Goal: Task Accomplishment & Management: Use online tool/utility

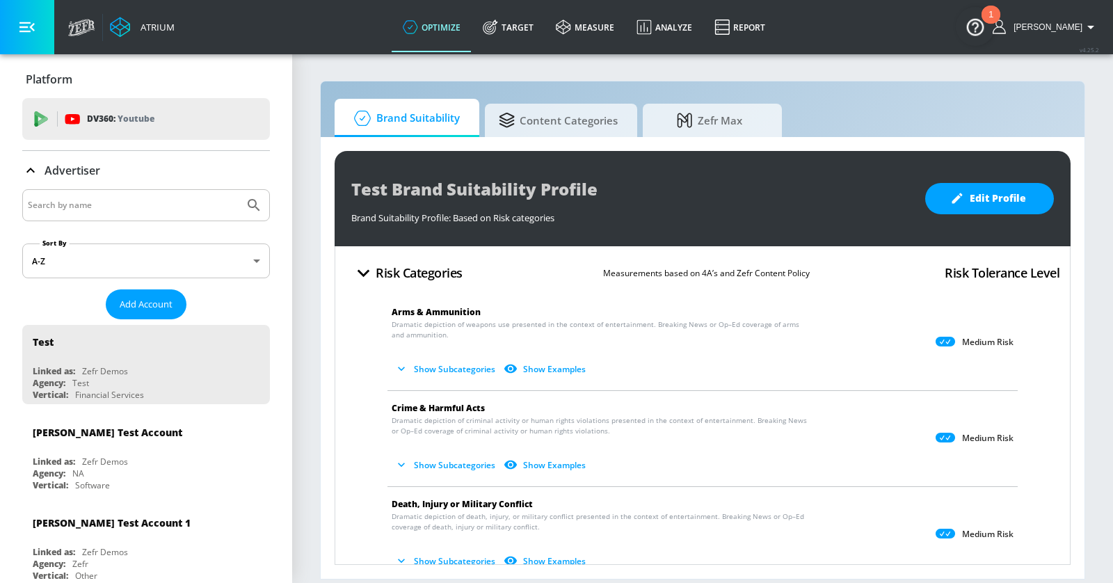
click at [106, 200] on input "Search by name" at bounding box center [133, 205] width 211 height 18
type input "lego"
click at [239, 190] on button "Submit Search" at bounding box center [254, 205] width 31 height 31
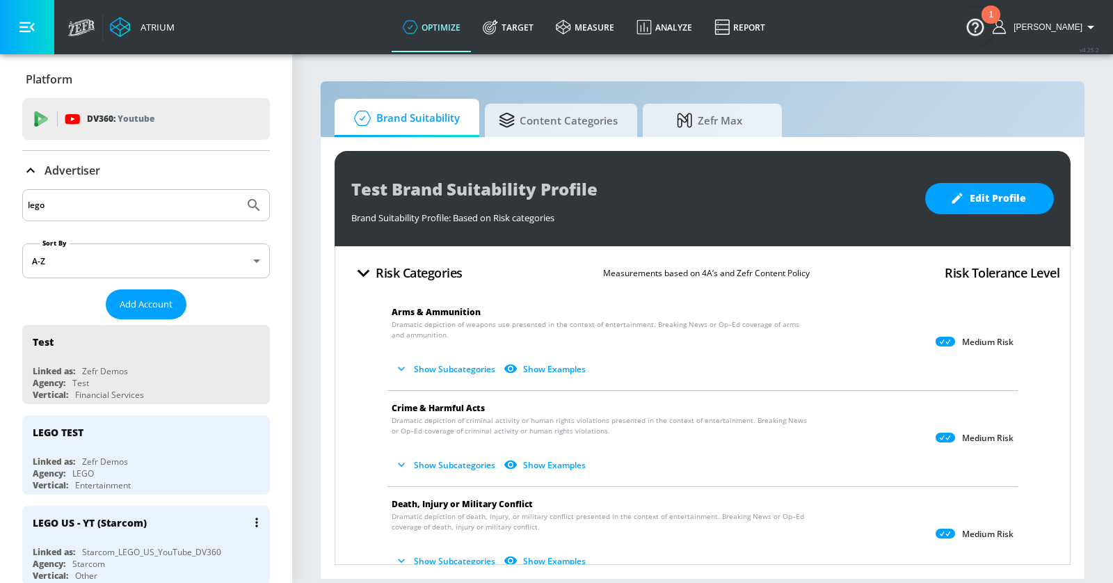
click at [162, 518] on div "LEGO US - YT (Starcom)" at bounding box center [150, 522] width 234 height 33
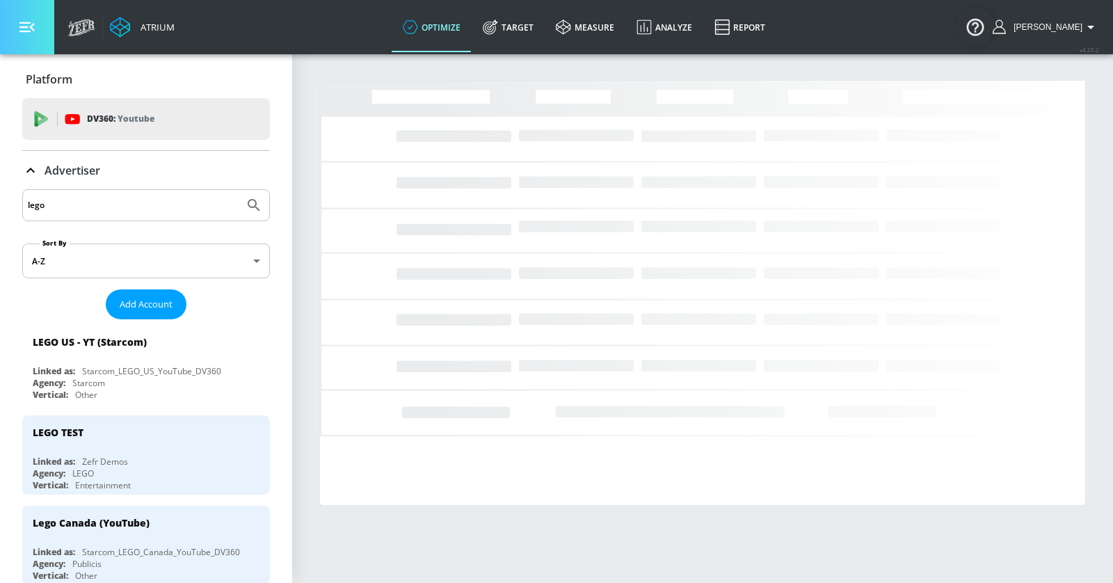
click at [23, 19] on icon "button" at bounding box center [26, 26] width 15 height 15
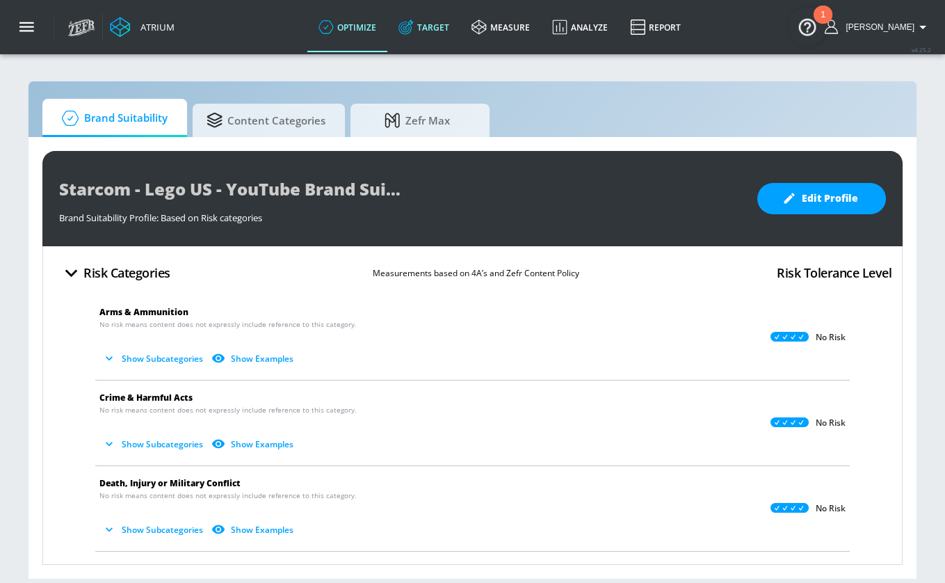
click at [460, 24] on link "Target" at bounding box center [423, 27] width 73 height 50
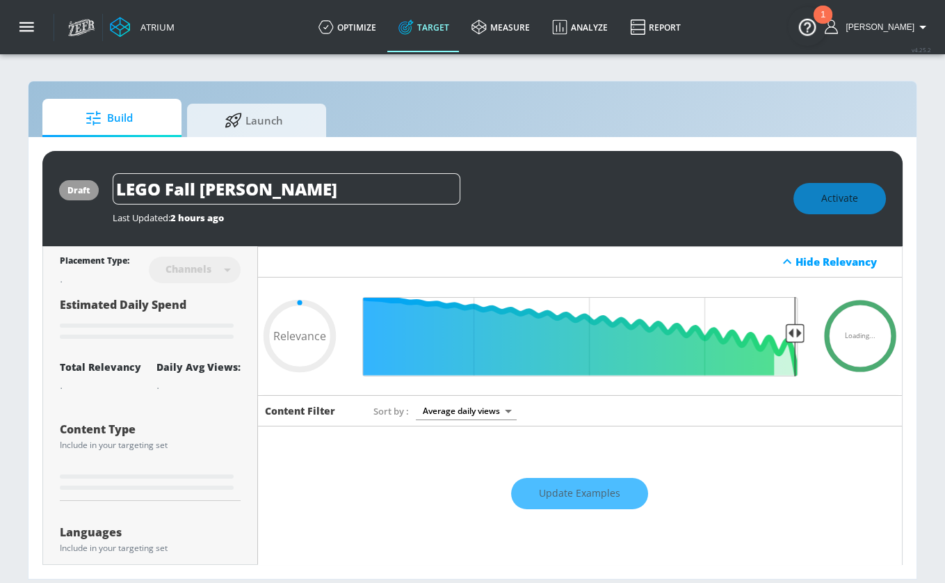
type input "0.66"
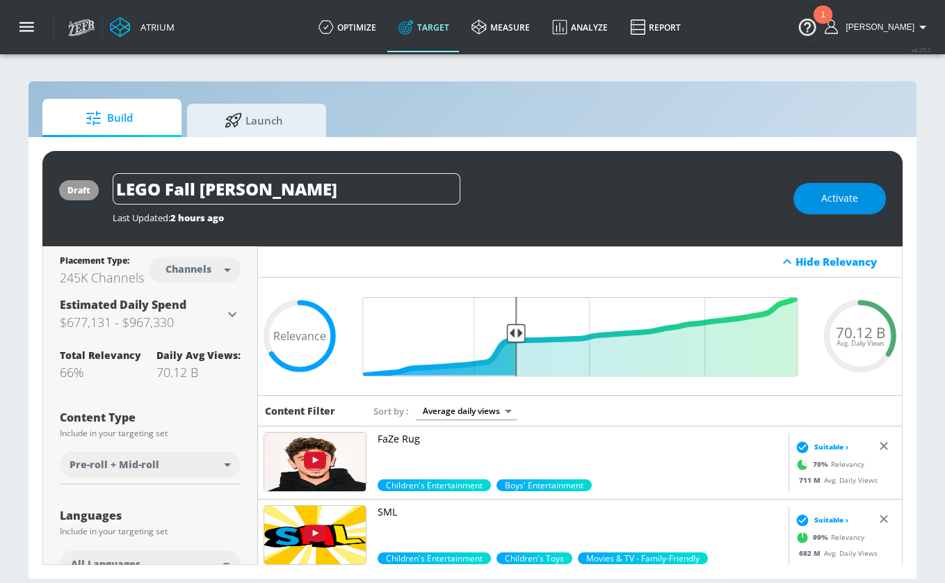
click at [828, 196] on span "Activate" at bounding box center [840, 198] width 37 height 17
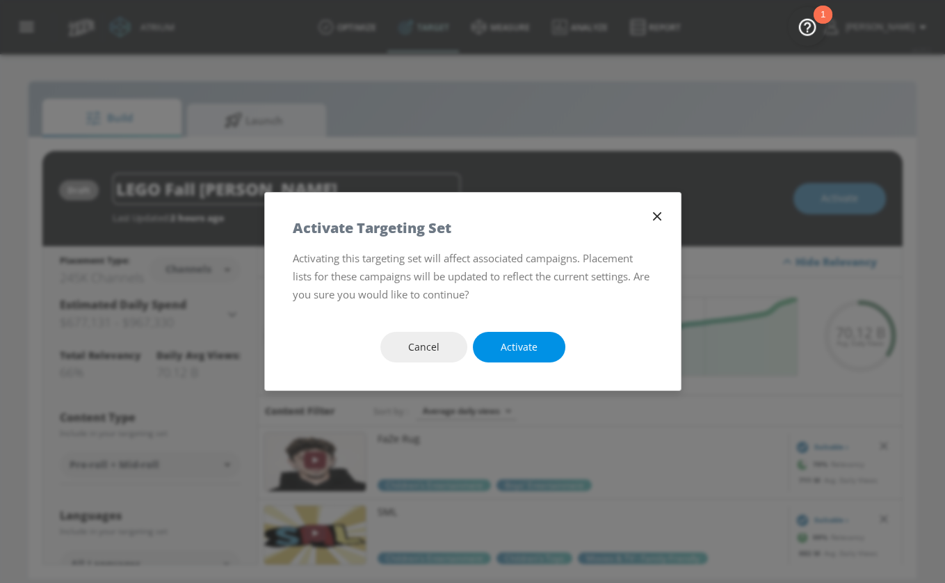
click at [509, 349] on span "Activate" at bounding box center [519, 347] width 37 height 17
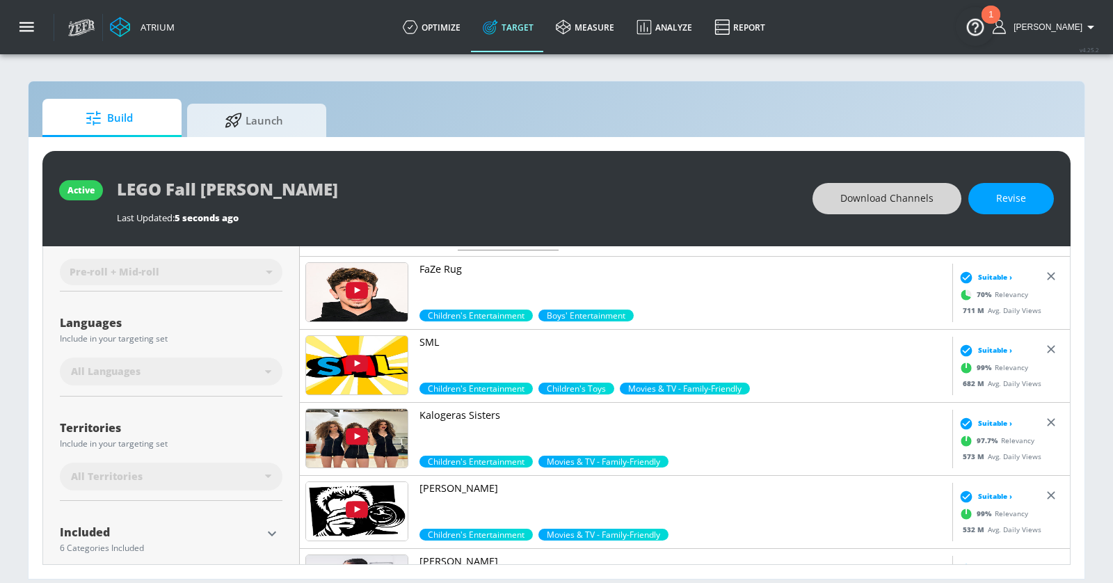
click at [899, 194] on span "Download Channels" at bounding box center [886, 198] width 93 height 17
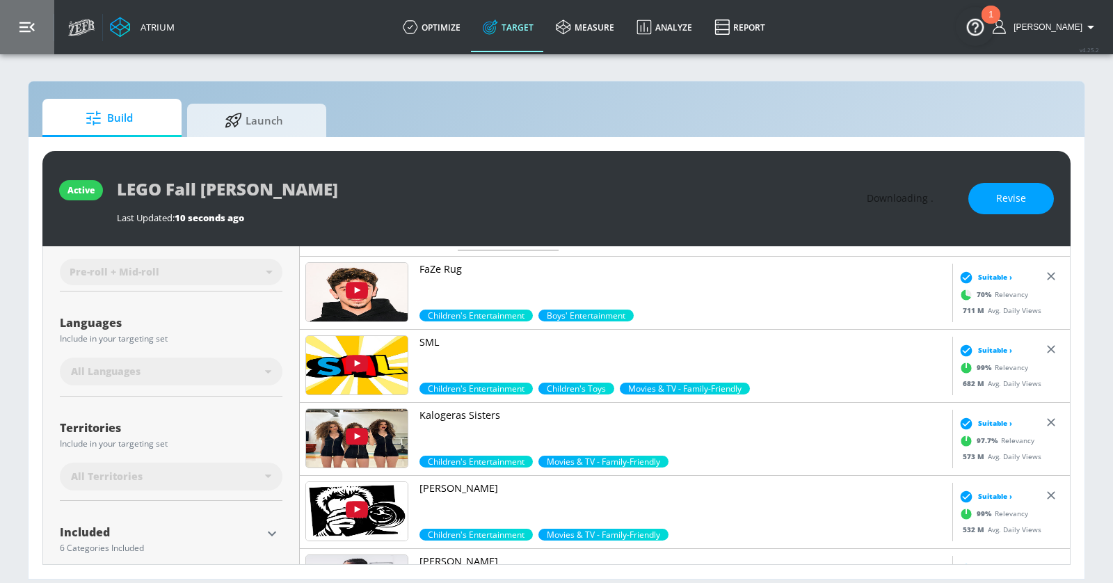
click at [29, 29] on icon "button" at bounding box center [26, 26] width 15 height 15
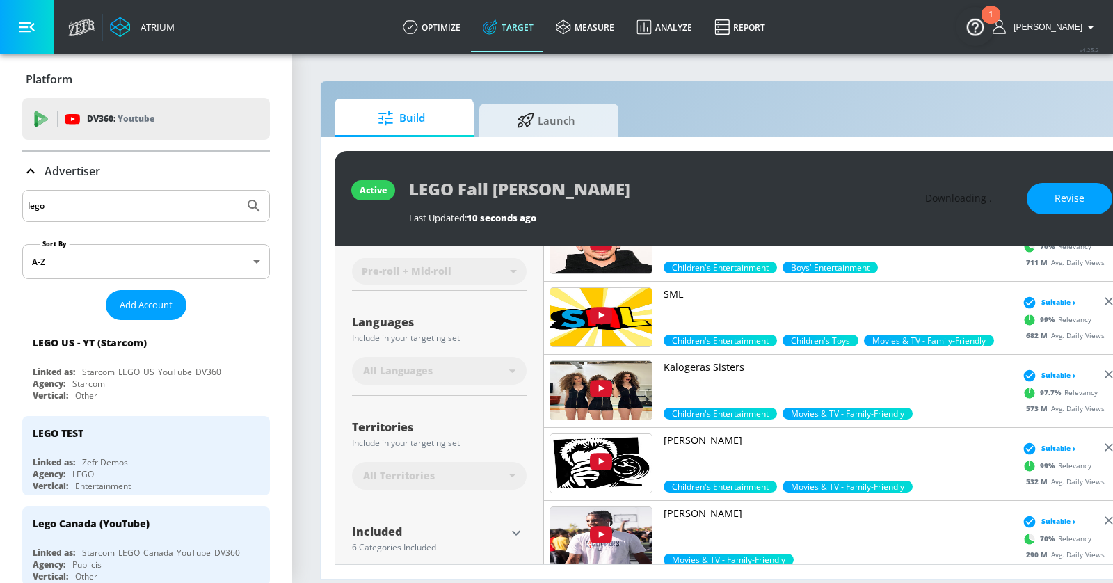
click at [59, 166] on p "Advertiser" at bounding box center [73, 170] width 56 height 15
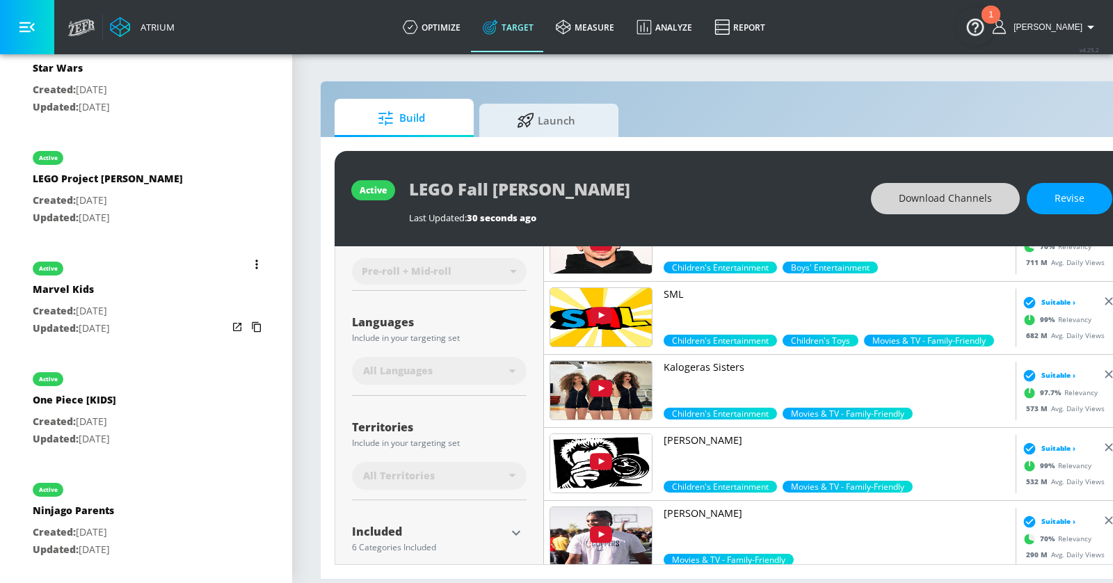
scroll to position [3027, 0]
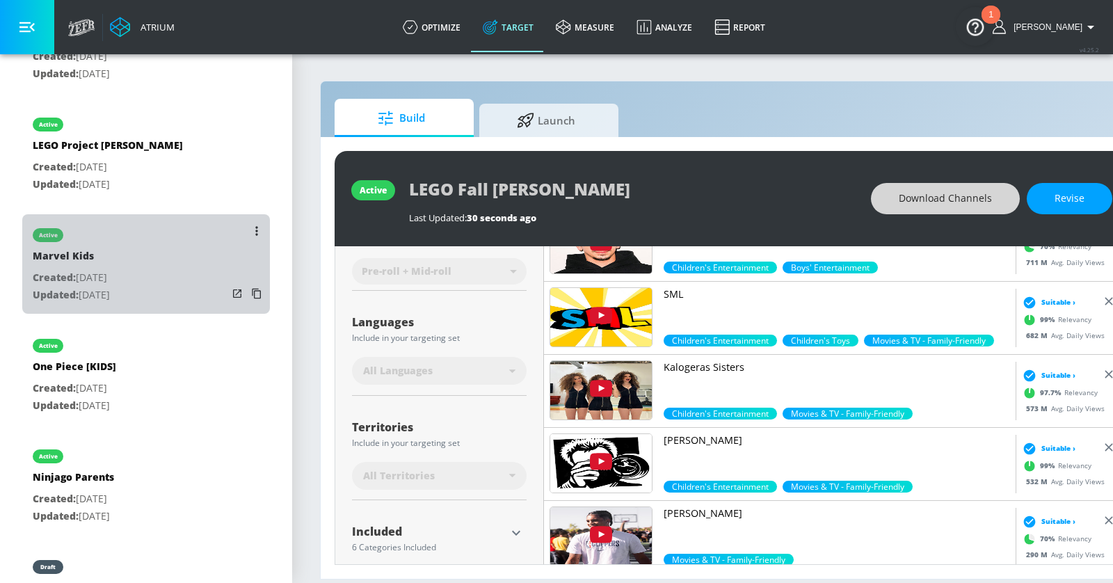
click at [173, 253] on div "active Marvel Kids Created: May. 01, 2025 Updated: May. 02, 2025" at bounding box center [146, 263] width 248 height 99
type input "Marvel Kids"
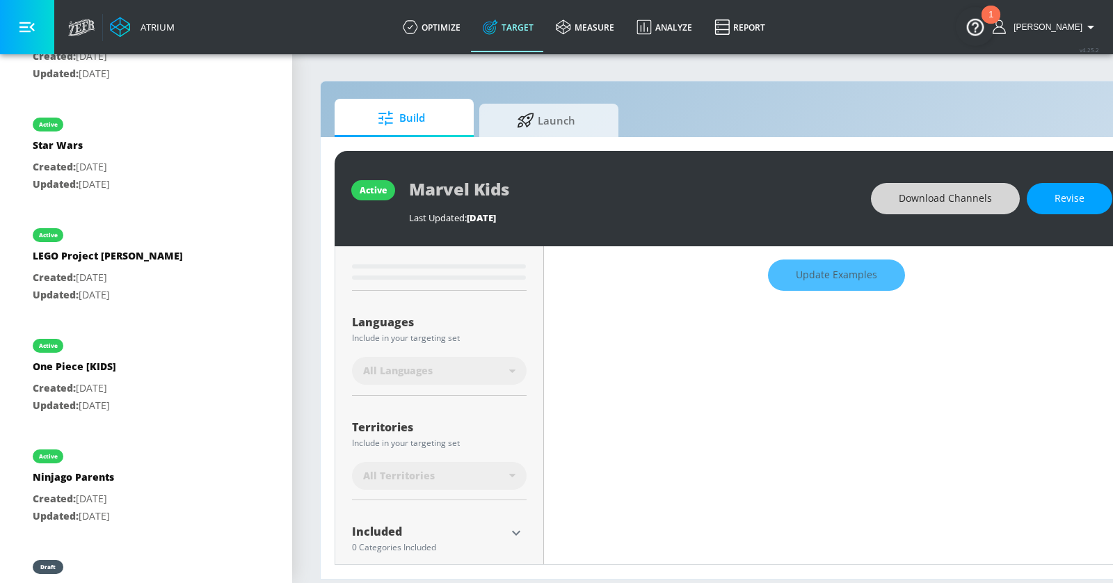
scroll to position [204, 0]
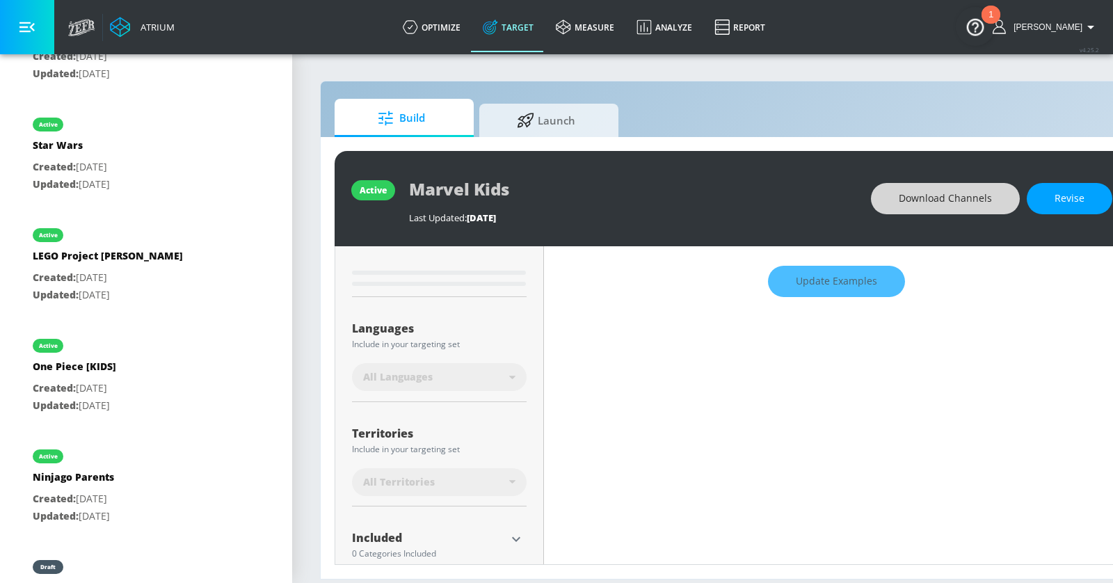
click at [29, 23] on icon "button" at bounding box center [26, 27] width 15 height 10
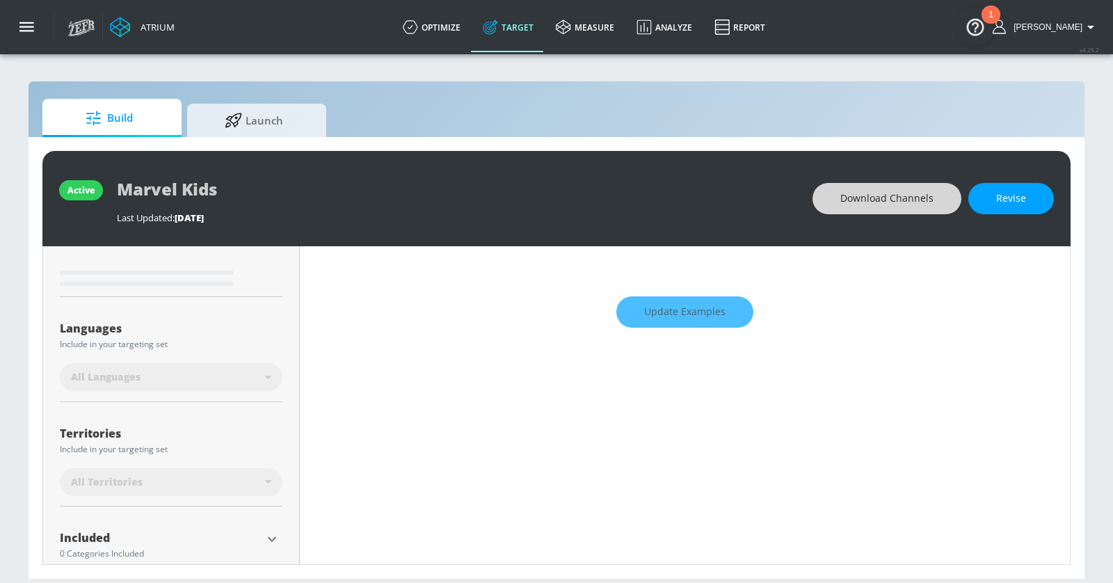
scroll to position [205, 0]
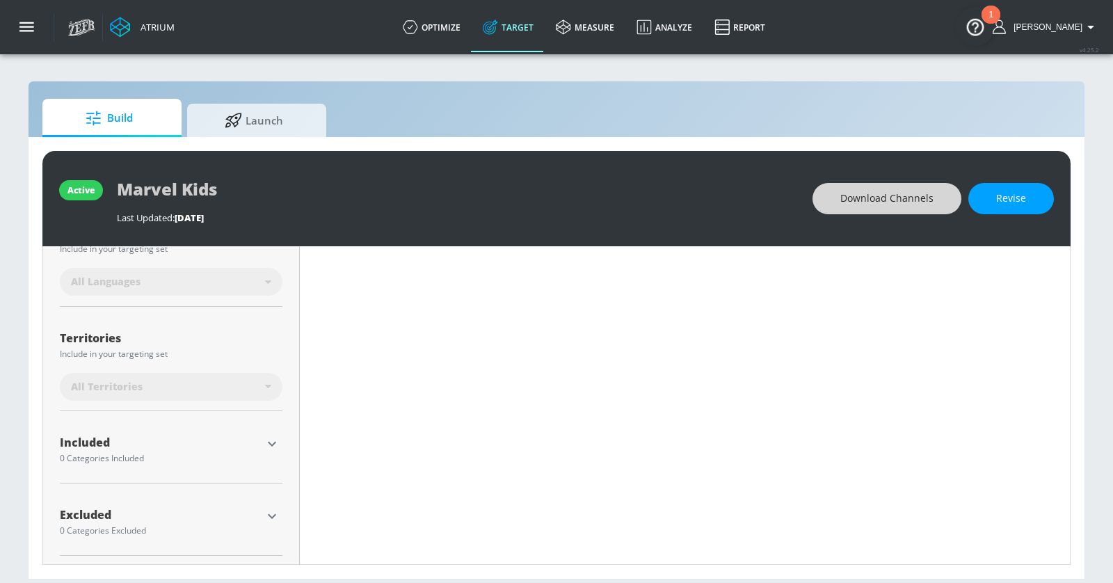
type input "0.7"
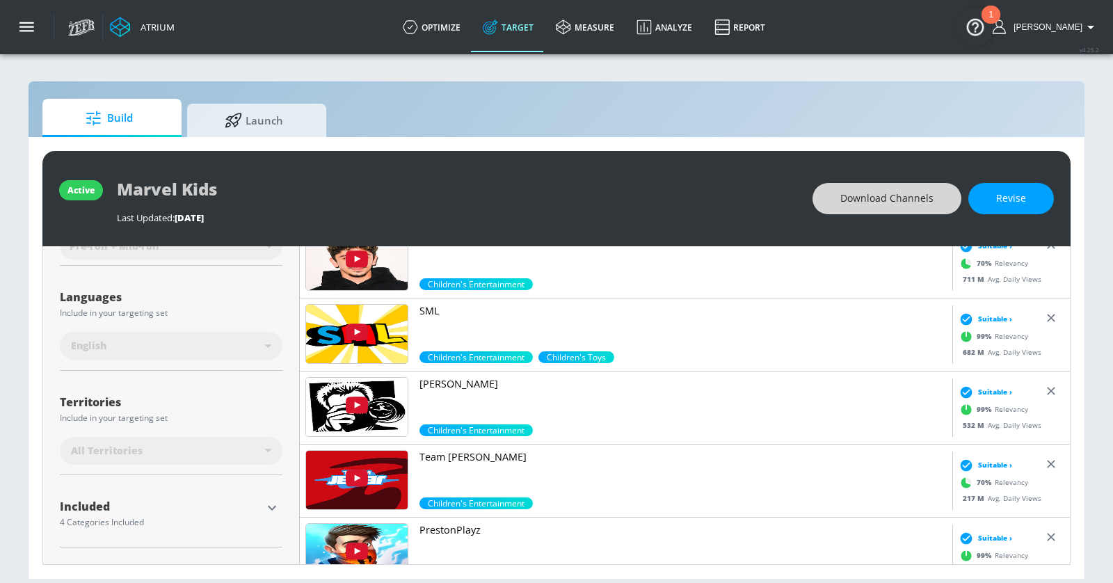
scroll to position [0, 0]
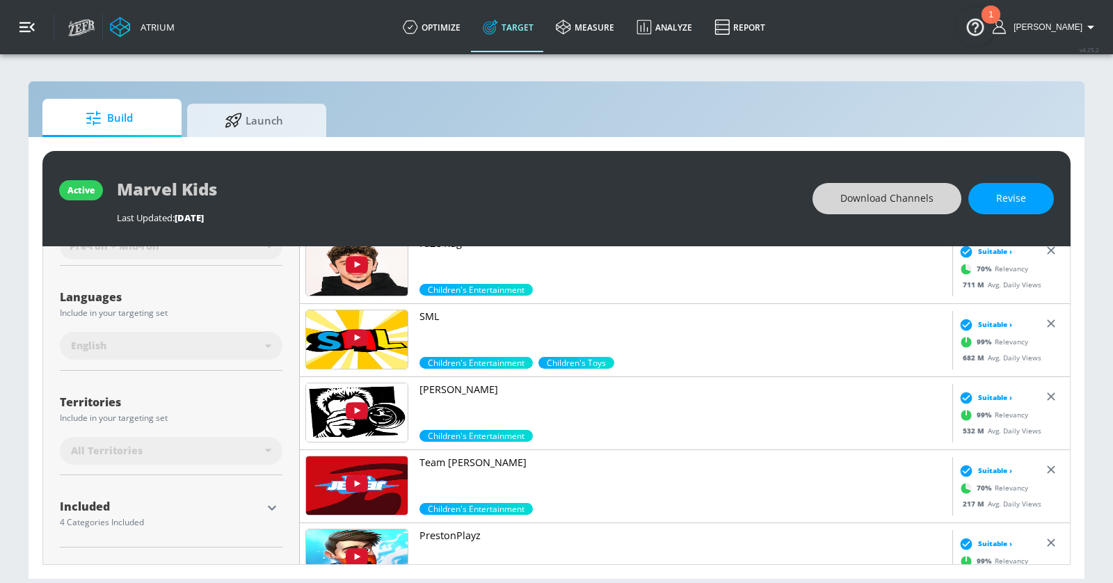
click at [24, 22] on icon "button" at bounding box center [26, 27] width 15 height 10
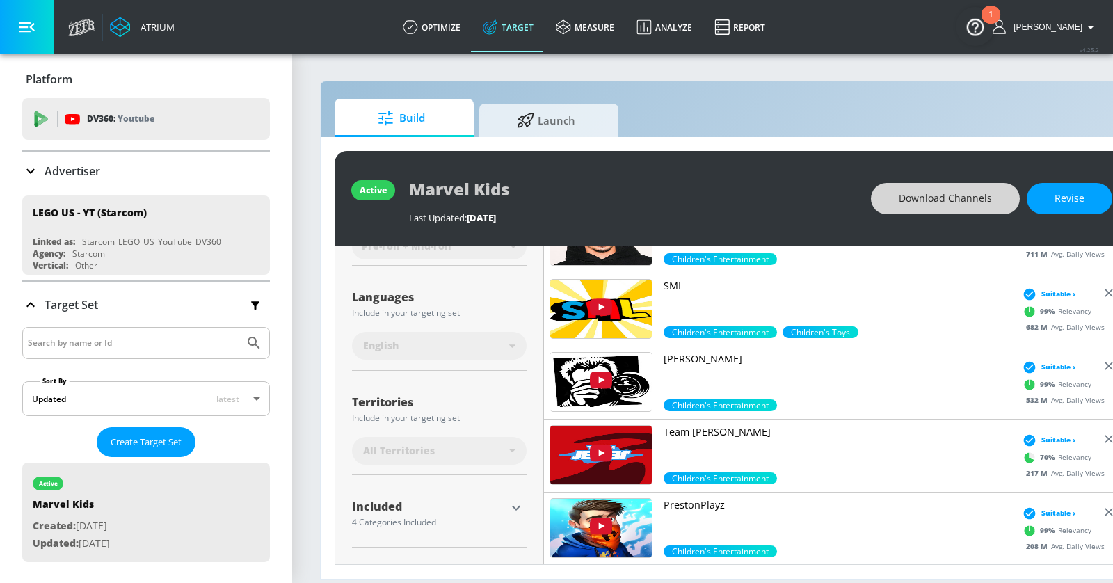
scroll to position [107, 0]
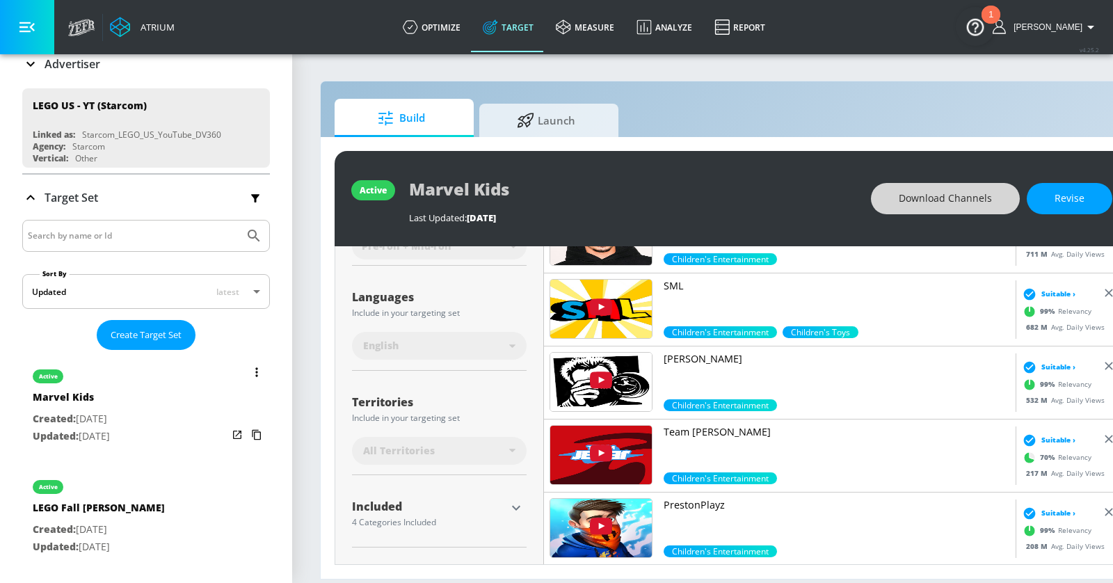
click at [262, 372] on button "list of Target Set" at bounding box center [256, 371] width 19 height 19
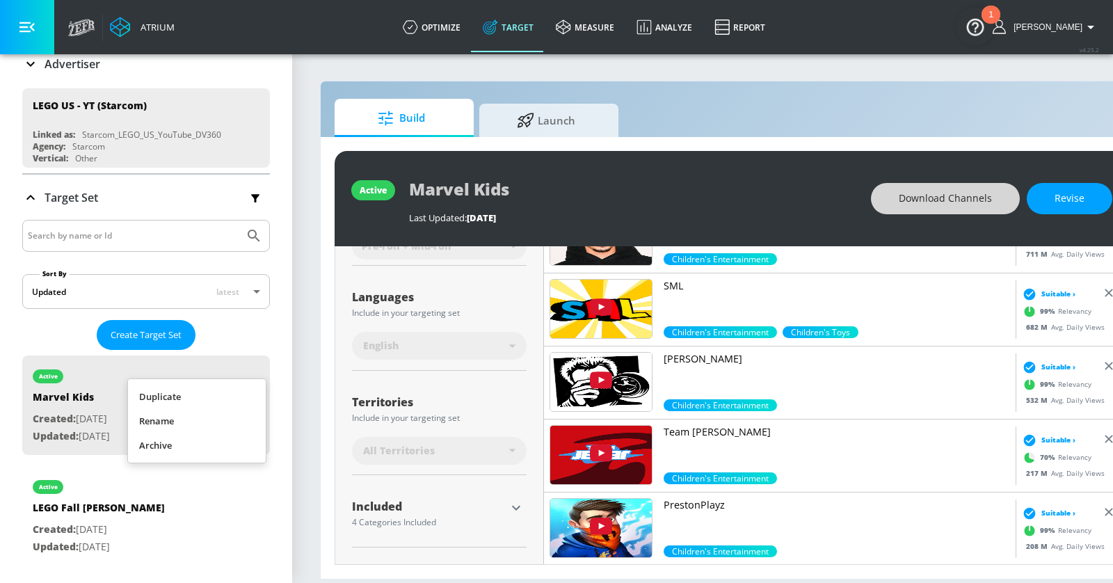
click at [235, 392] on li "Duplicate" at bounding box center [197, 397] width 138 height 24
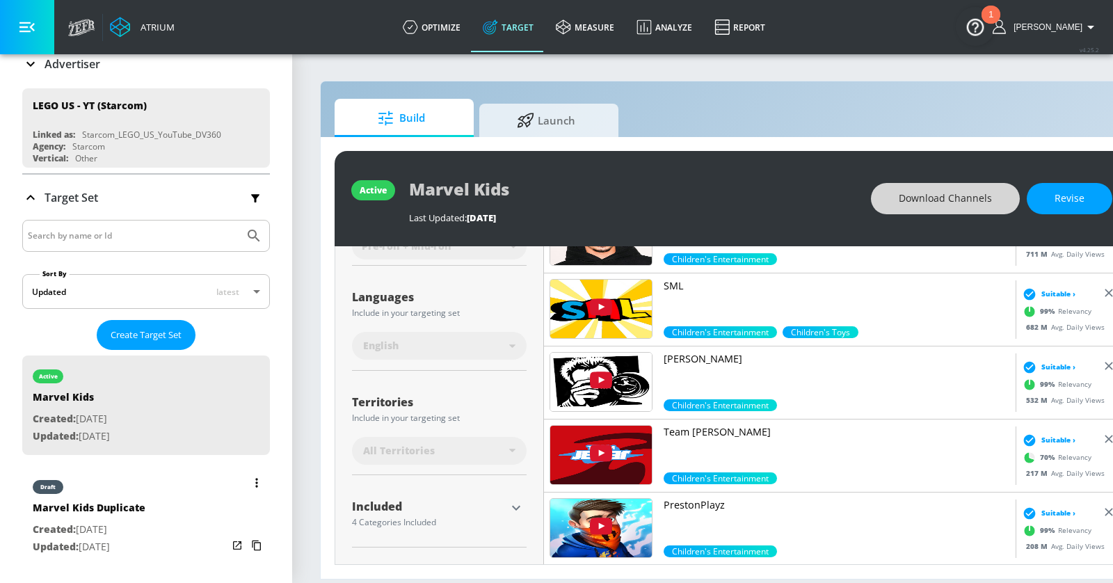
click at [156, 499] on div "draft Marvel Kids Duplicate Created: Sep. 11, 2025 Updated: Sep. 11, 2025" at bounding box center [146, 515] width 248 height 99
type input "Marvel Kids Duplicate"
type input "0.05"
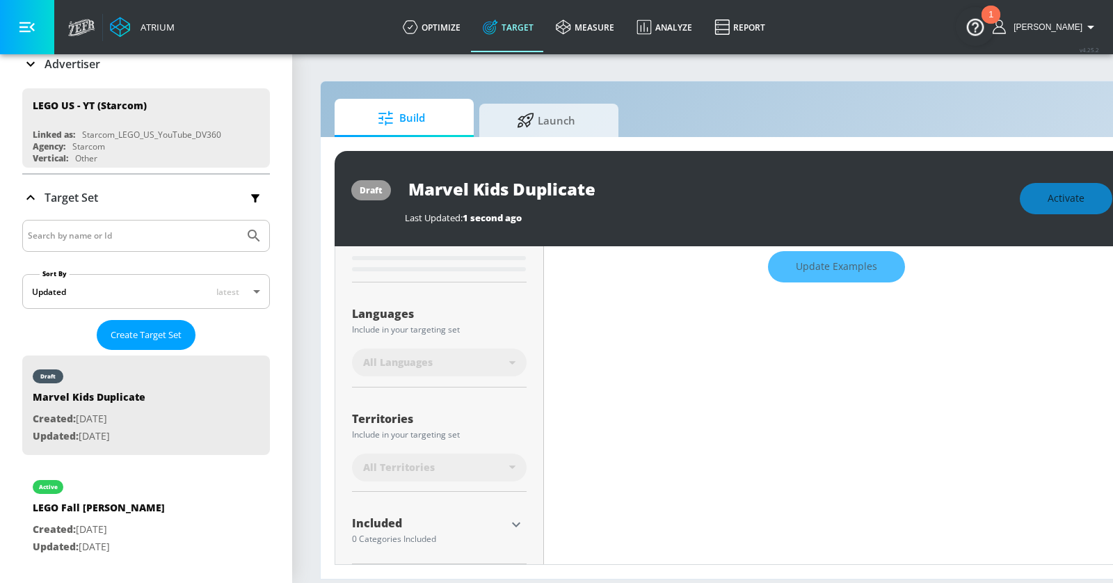
scroll to position [230, 0]
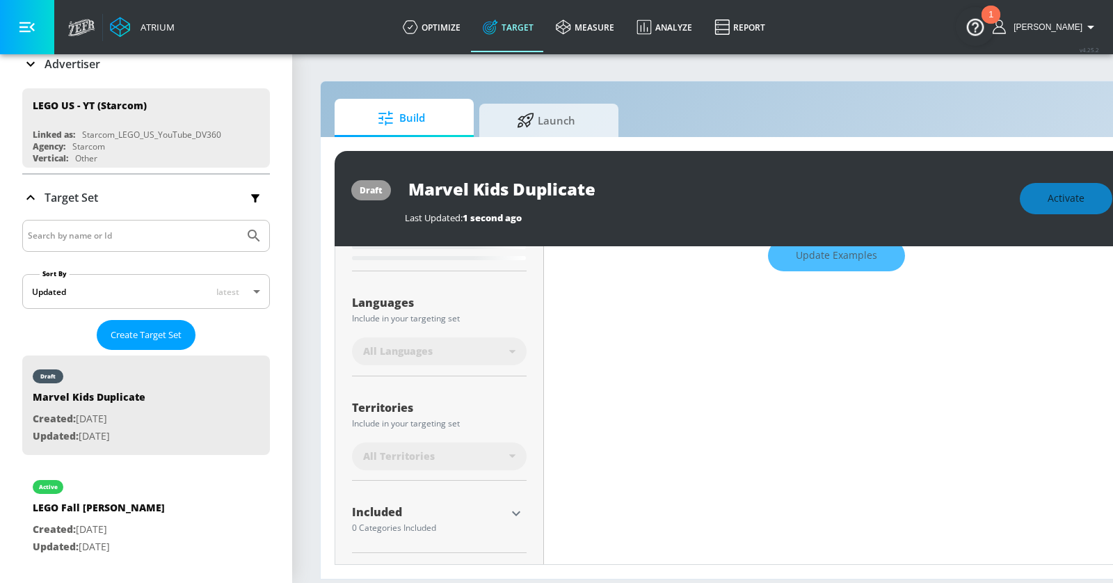
click at [440, 195] on input "Marvel Kids Duplicate" at bounding box center [579, 188] width 348 height 31
type input "S"
type input "0.05"
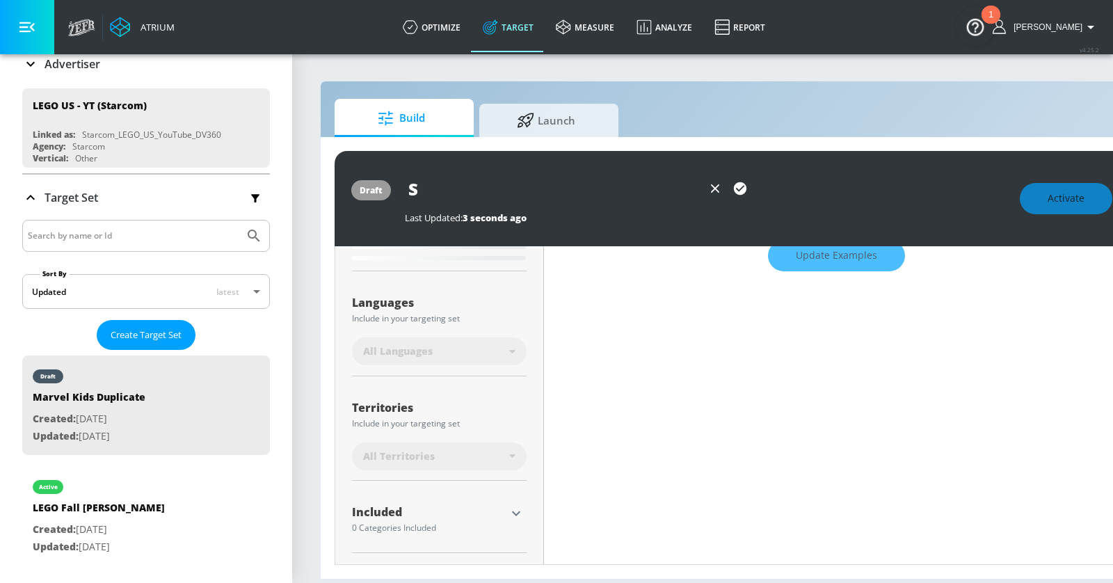
type input "Su"
type input "0.05"
type input "Sup"
type input "0.05"
type input "Supe"
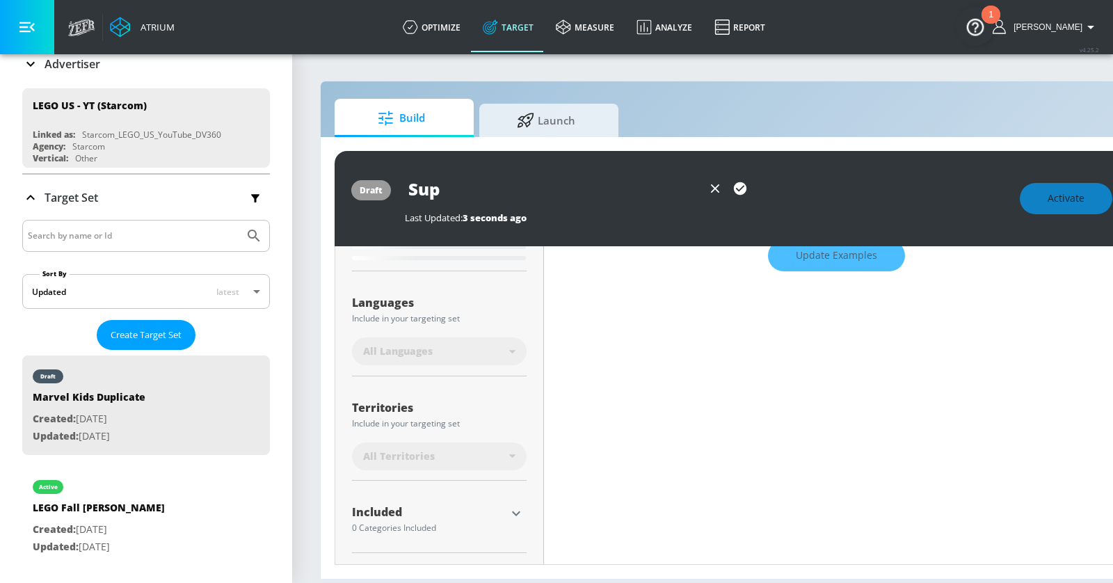
type input "0.05"
type input "Super"
type input "0.05"
type input "Superh"
type input "0.05"
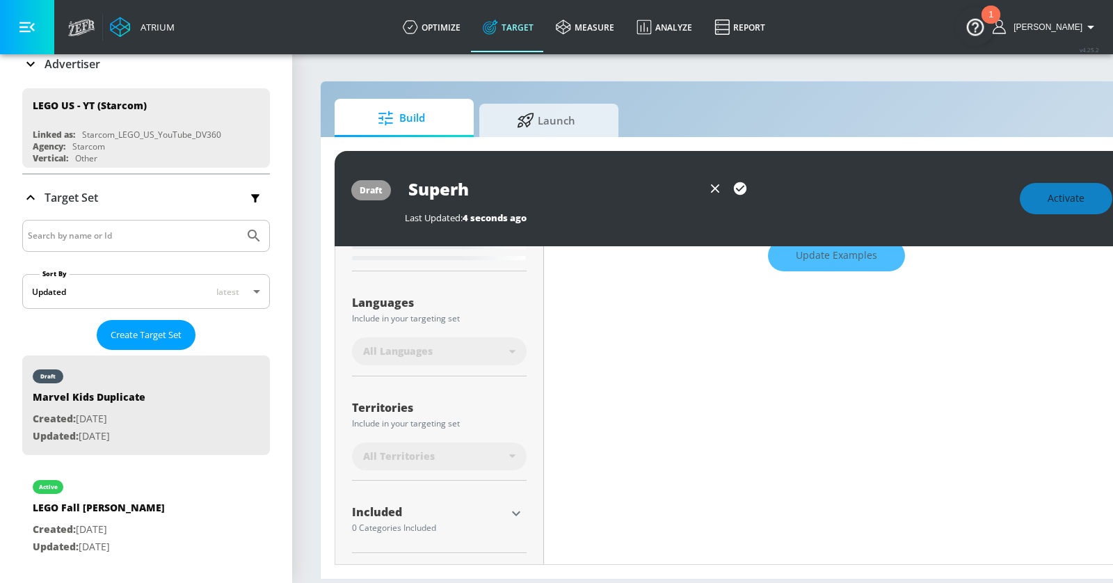
type input "Superhe"
type input "0.05"
type input "Superher"
type input "0.05"
type input "Superhero"
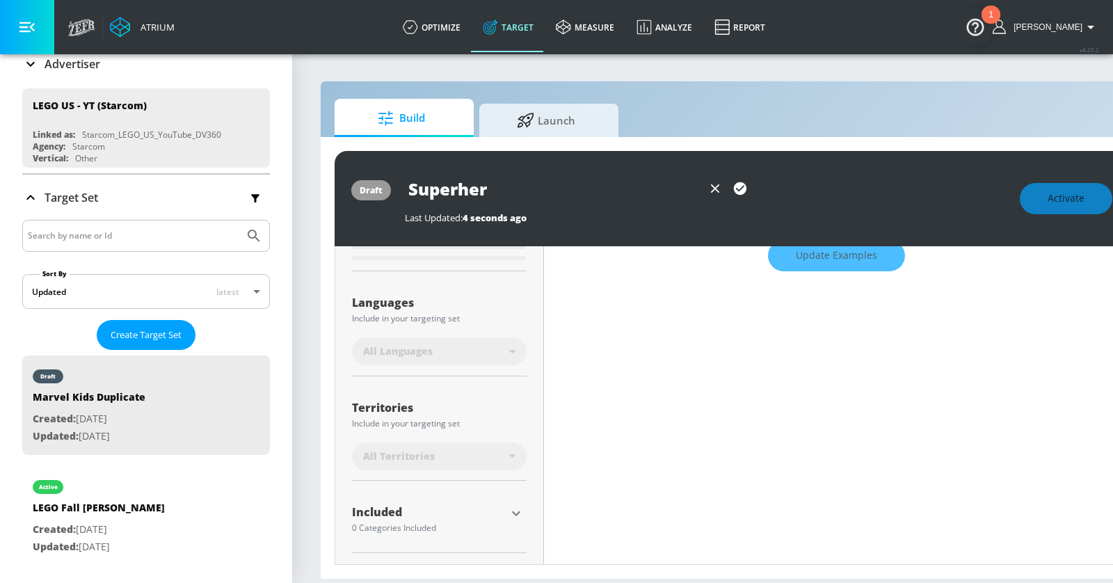
type input "0.05"
type input "Superhero"
type input "0.05"
type input "Superhero E"
type input "0.05"
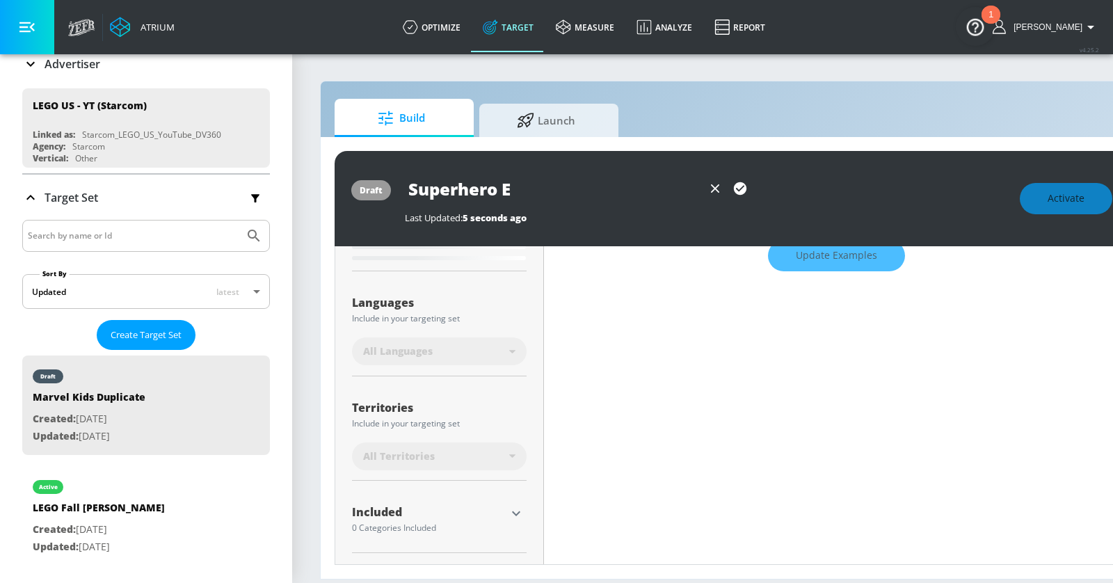
type input "Superhero En"
type input "0.05"
type input "Superhero Ent"
type input "0.05"
type input "Superhero Ente"
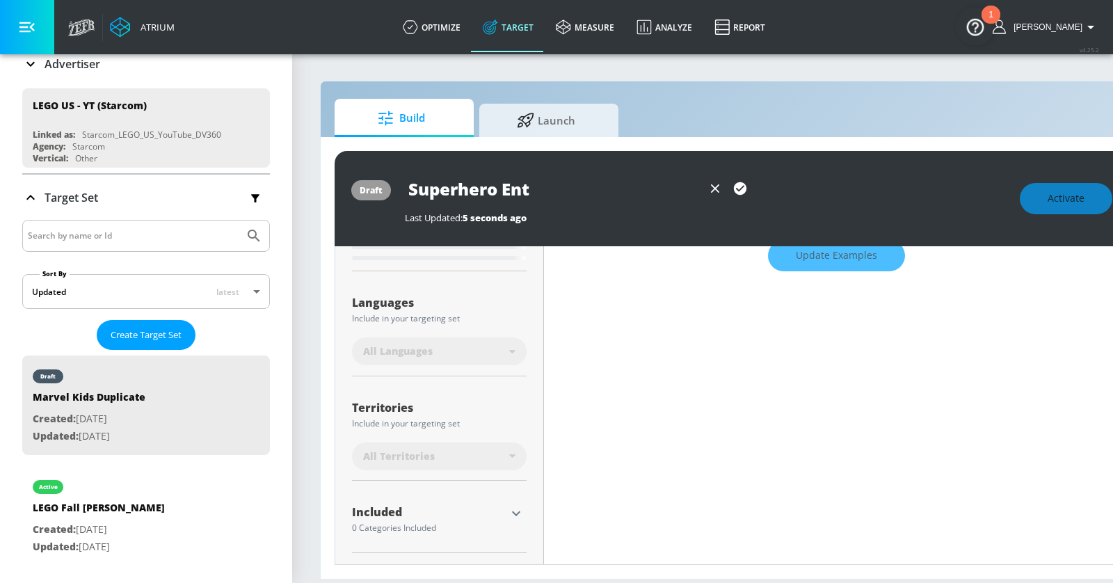
type input "0.05"
type input "Superhero Enter"
type input "0.05"
type input "Superhero Entert"
type input "0.05"
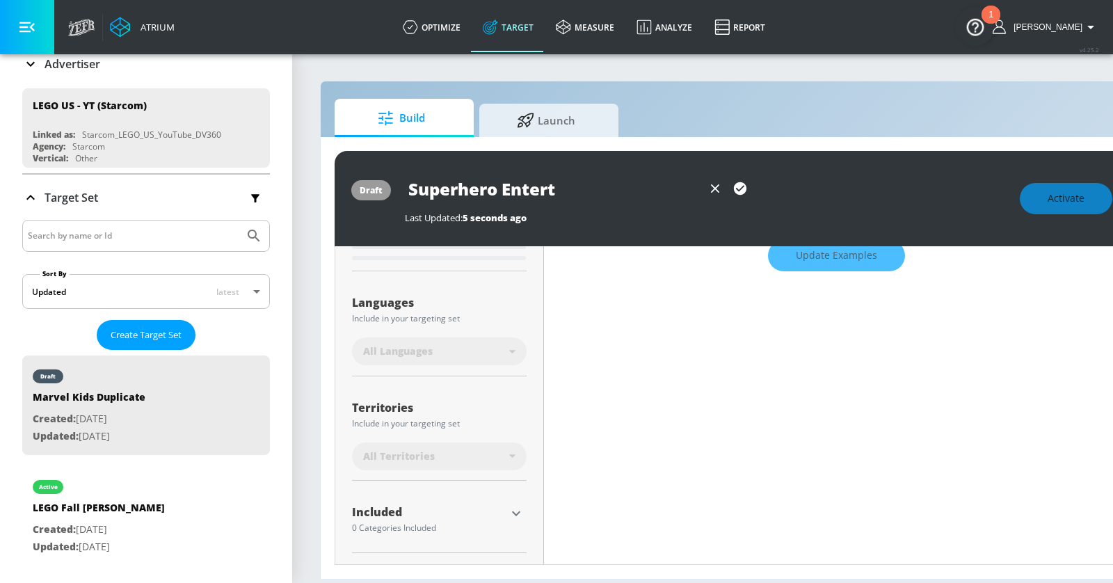
type input "Superhero Enterta"
type input "0.05"
type input "Superhero Entertai"
type input "0.05"
type input "Superhero Entertain"
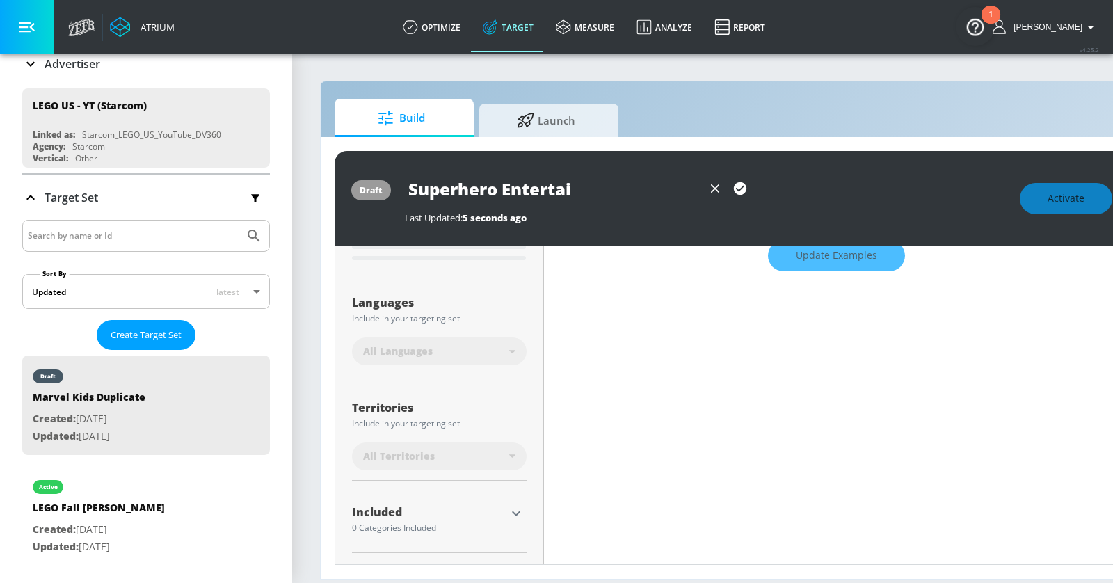
type input "0.05"
type input "Superhero Entertainm"
type input "0.05"
type input "Superhero Entertainme"
type input "0.05"
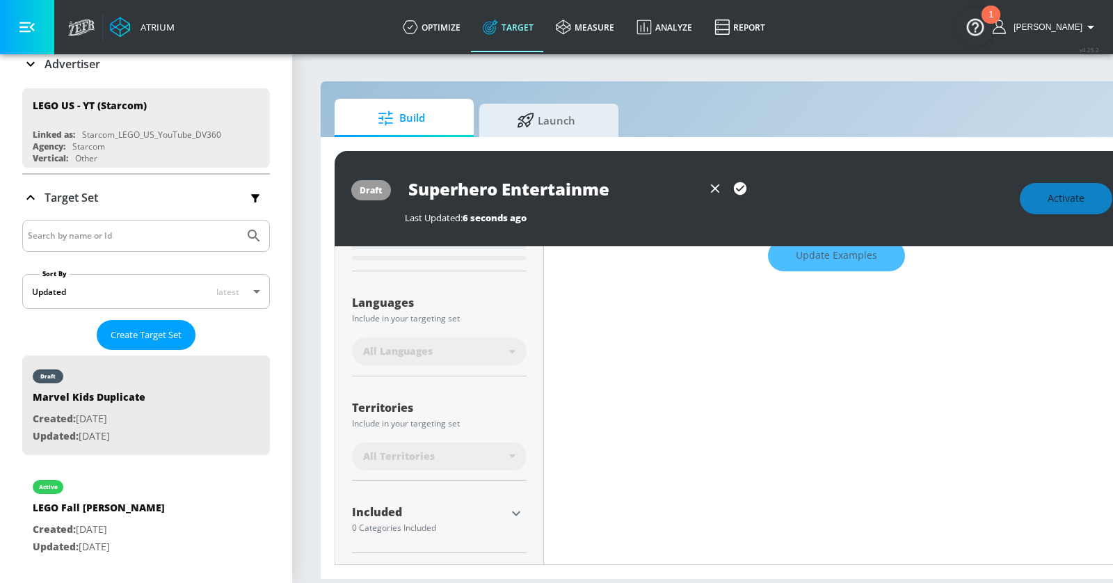
type input "Superhero Entertainmen"
type input "0.05"
type input "Superhero Entertainment"
type input "0.05"
type input "Superhero Entertainment"
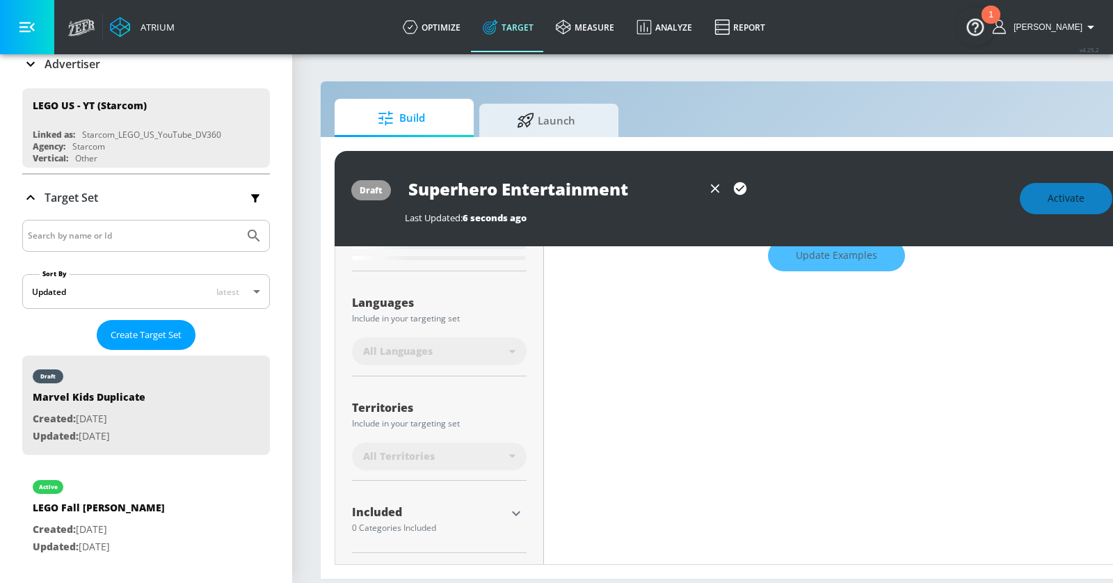
click at [738, 185] on icon "button" at bounding box center [740, 188] width 13 height 13
type input "0.05"
type input "Marvel Kids Duplicate"
type input "0.7"
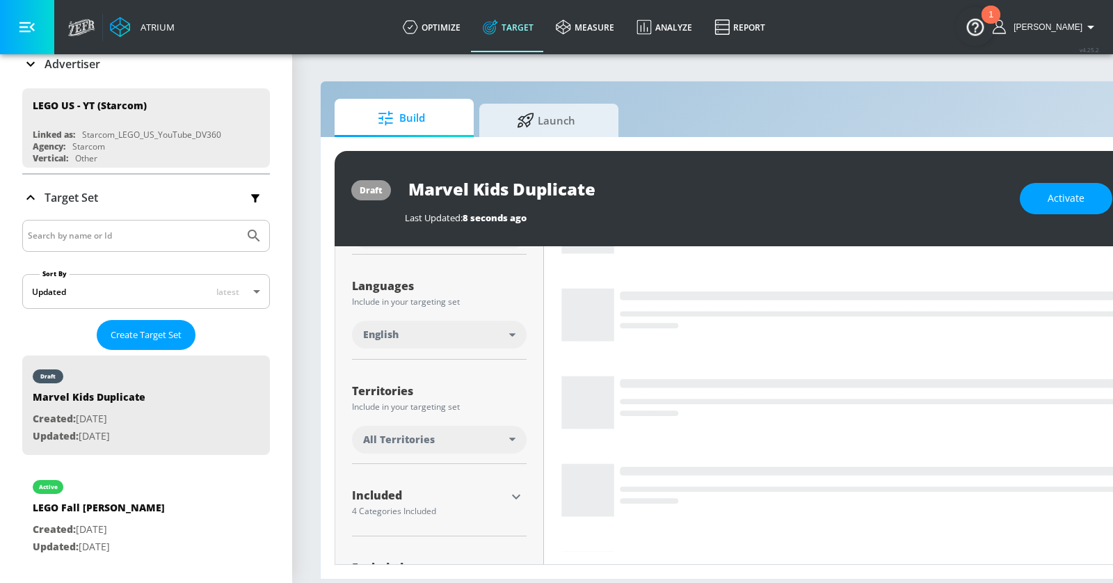
scroll to position [218, 0]
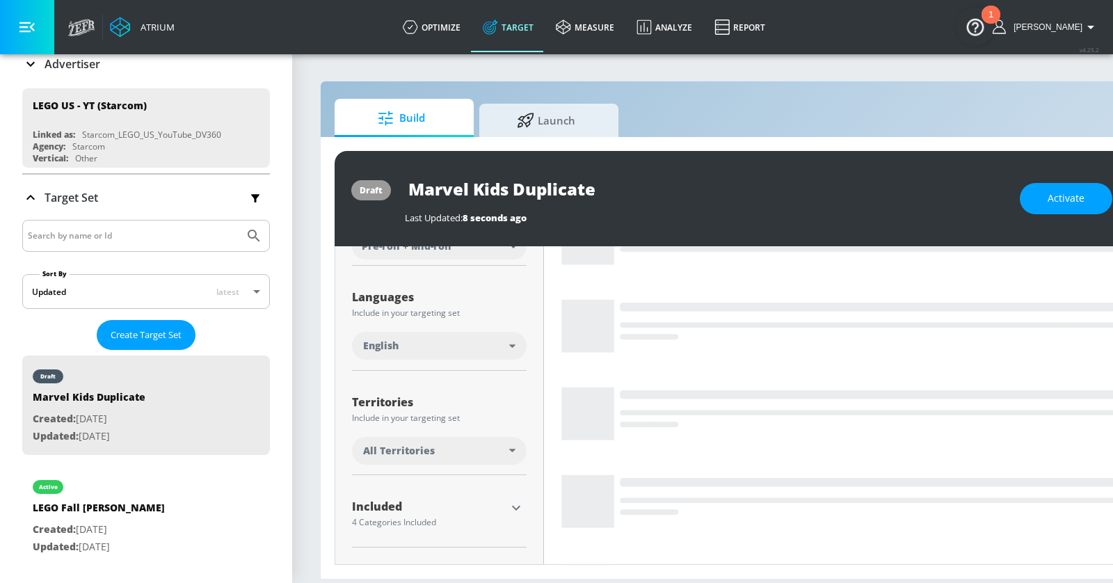
click at [33, 23] on icon "button" at bounding box center [26, 26] width 15 height 15
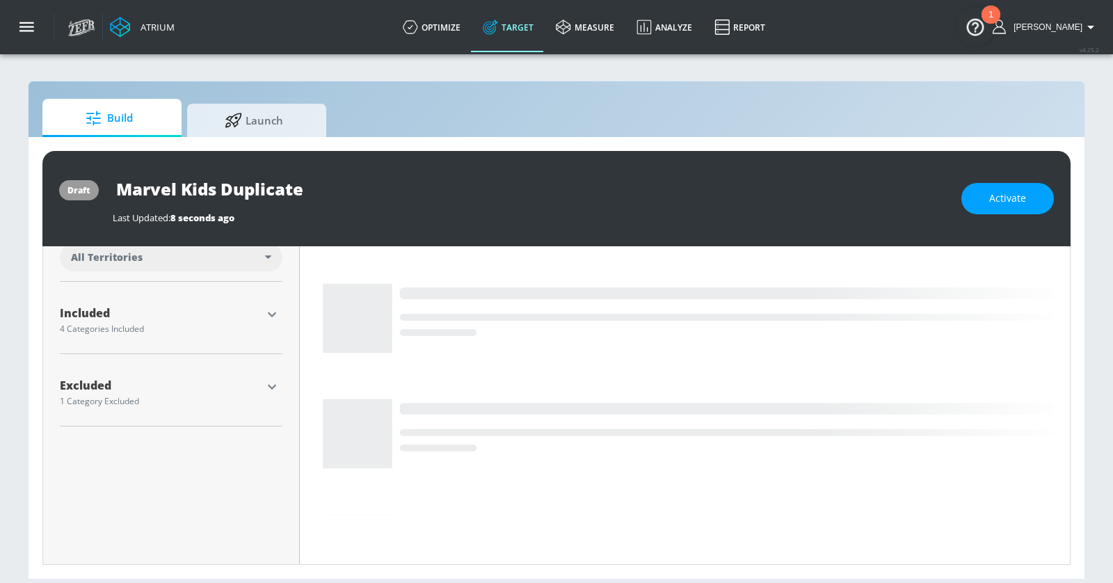
scroll to position [427, 0]
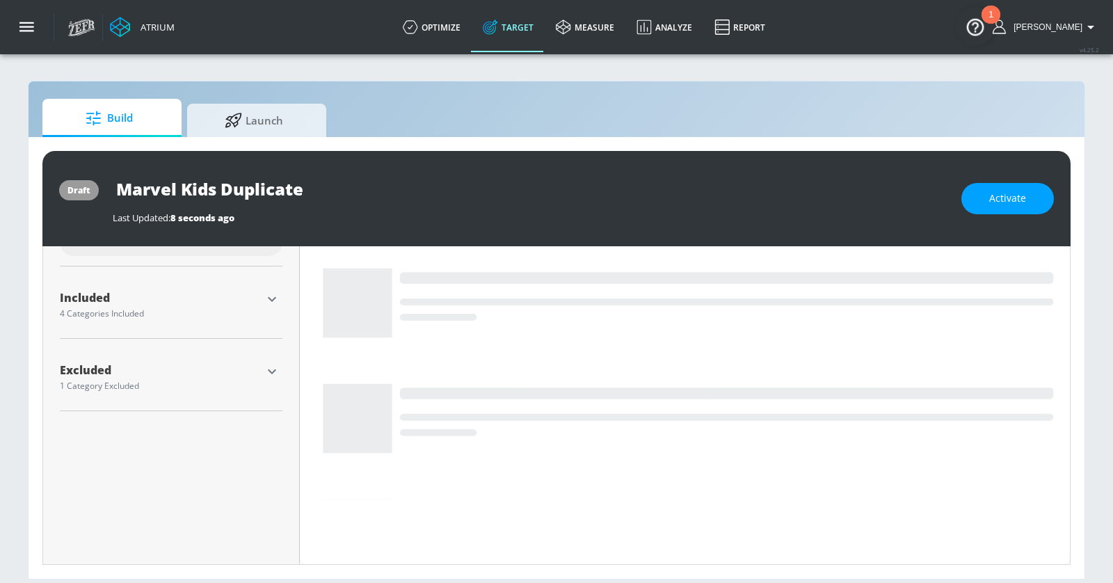
click at [279, 373] on icon "button" at bounding box center [272, 371] width 17 height 17
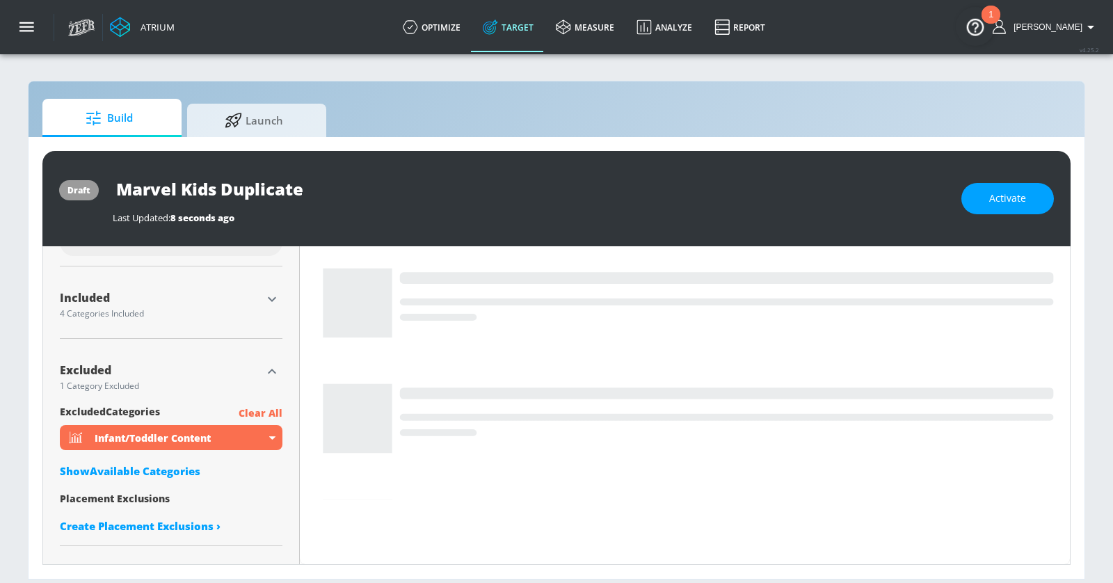
click at [178, 468] on div "Show Available Categories" at bounding box center [171, 471] width 223 height 14
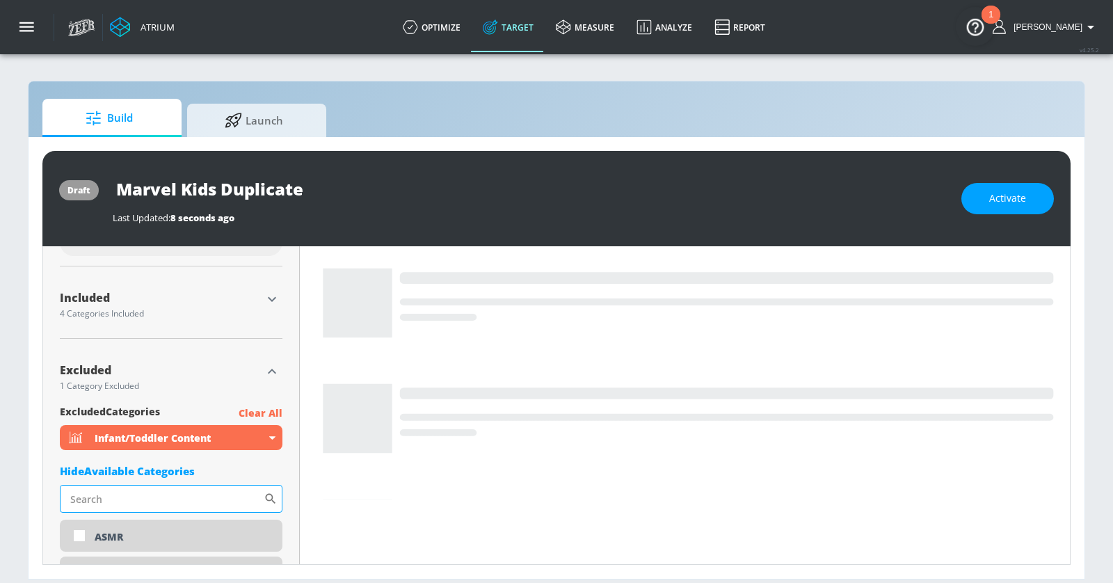
click at [181, 490] on input "Sort By" at bounding box center [162, 499] width 204 height 28
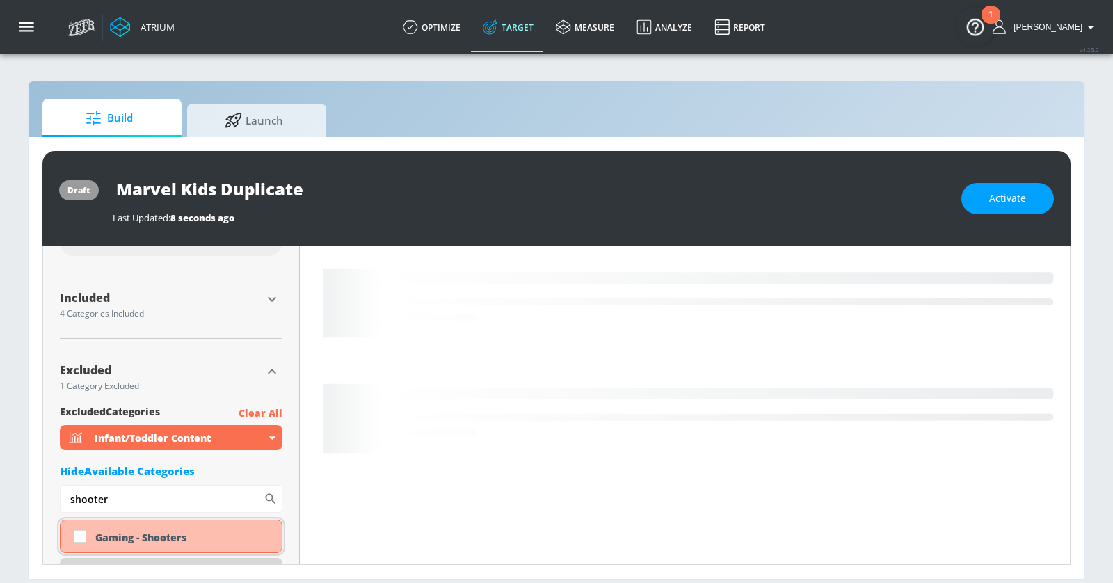
type input "shooter"
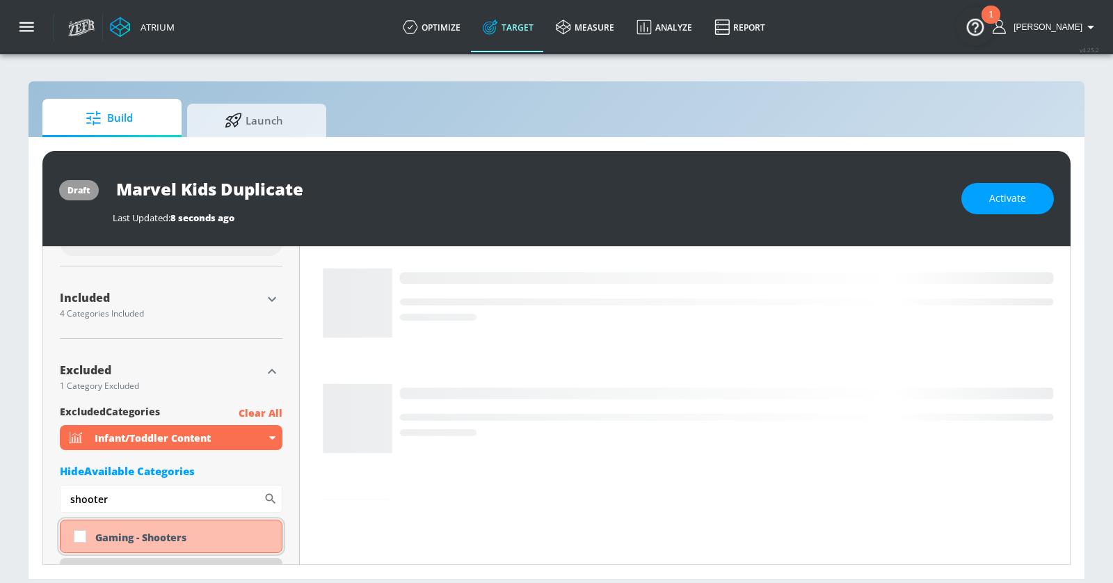
click at [134, 533] on div "Gaming - Shooters" at bounding box center [183, 537] width 176 height 13
checkbox input "true"
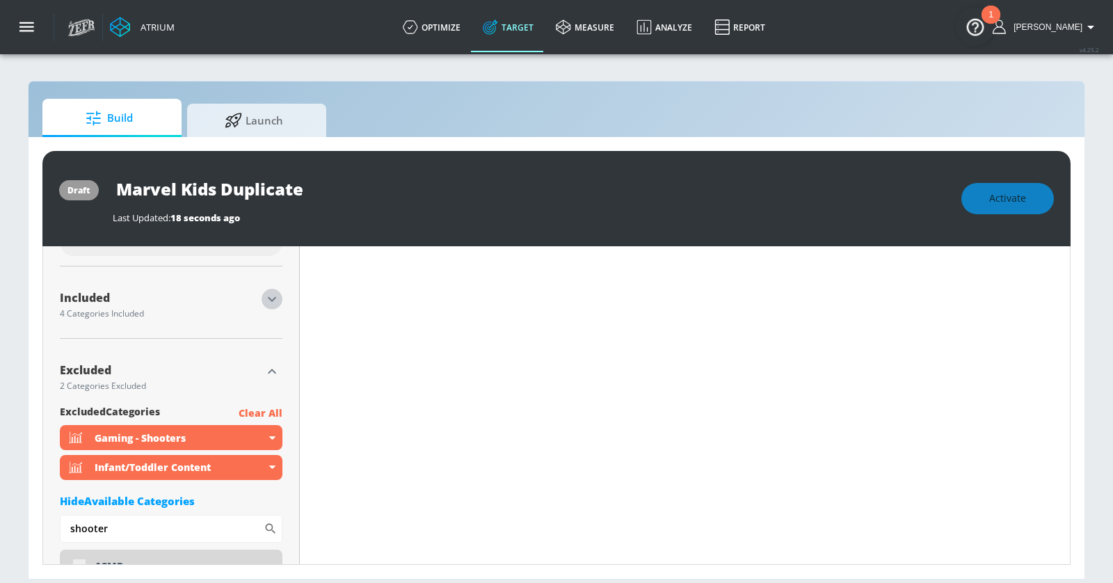
click at [270, 298] on icon "button" at bounding box center [272, 299] width 17 height 17
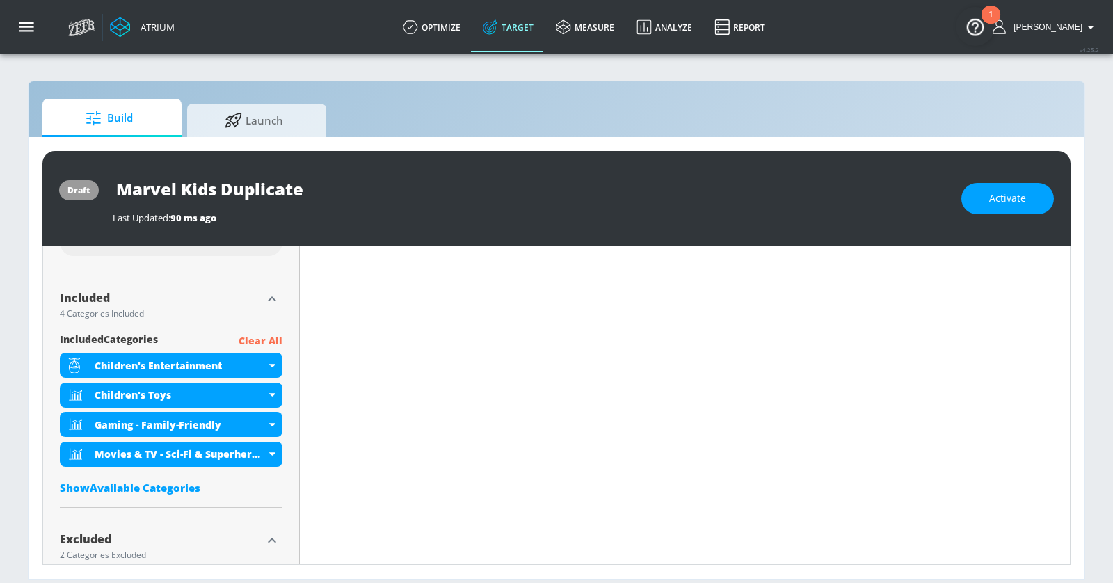
click at [257, 344] on p "Clear All" at bounding box center [261, 340] width 44 height 17
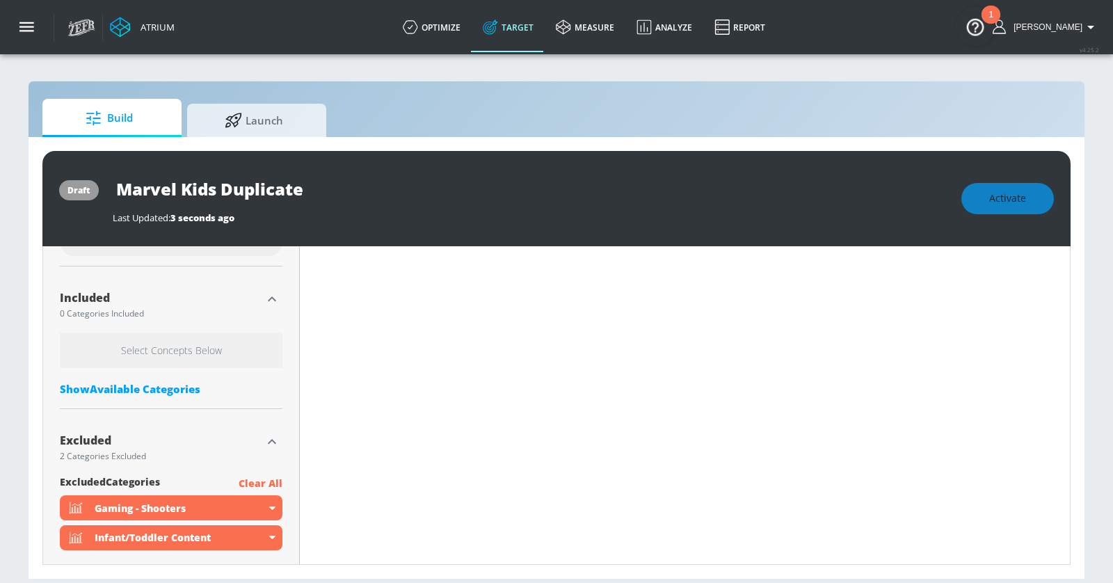
click at [169, 387] on div "Show Available Categories" at bounding box center [171, 389] width 223 height 14
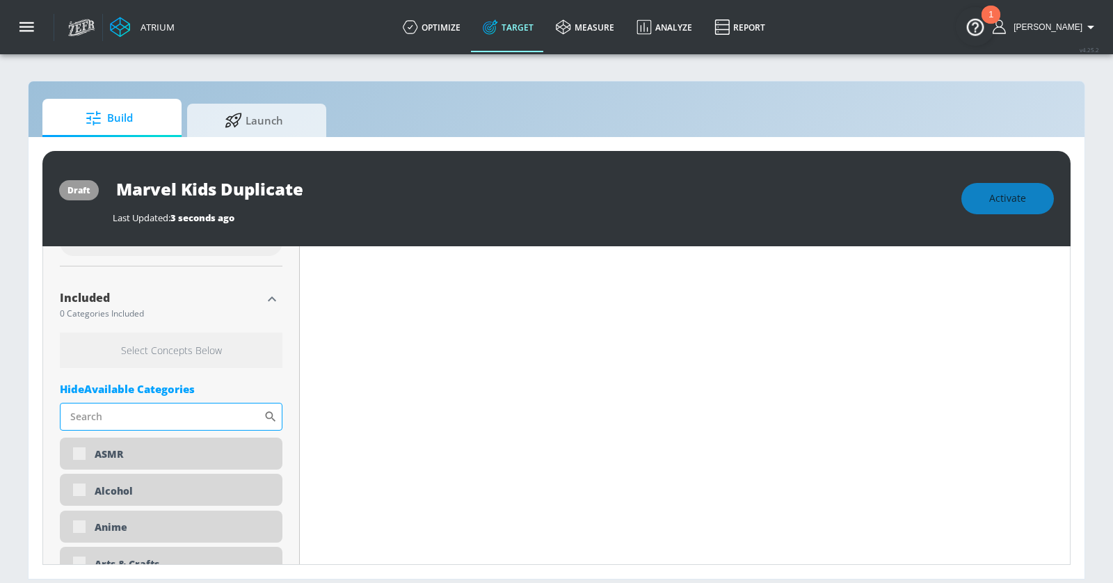
click at [169, 406] on input "Sort By" at bounding box center [162, 417] width 204 height 28
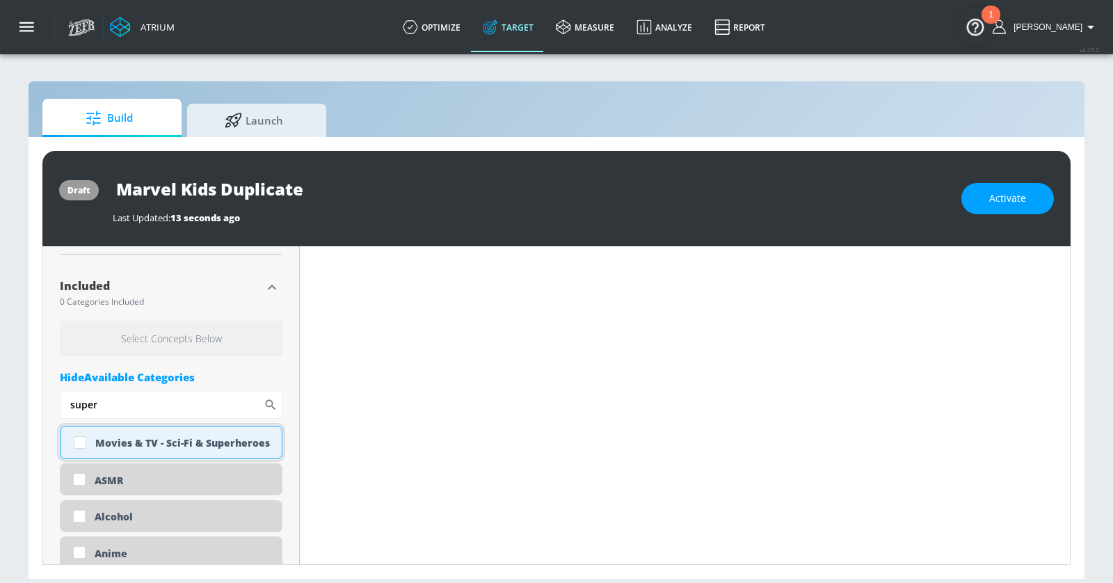
scroll to position [427, 0]
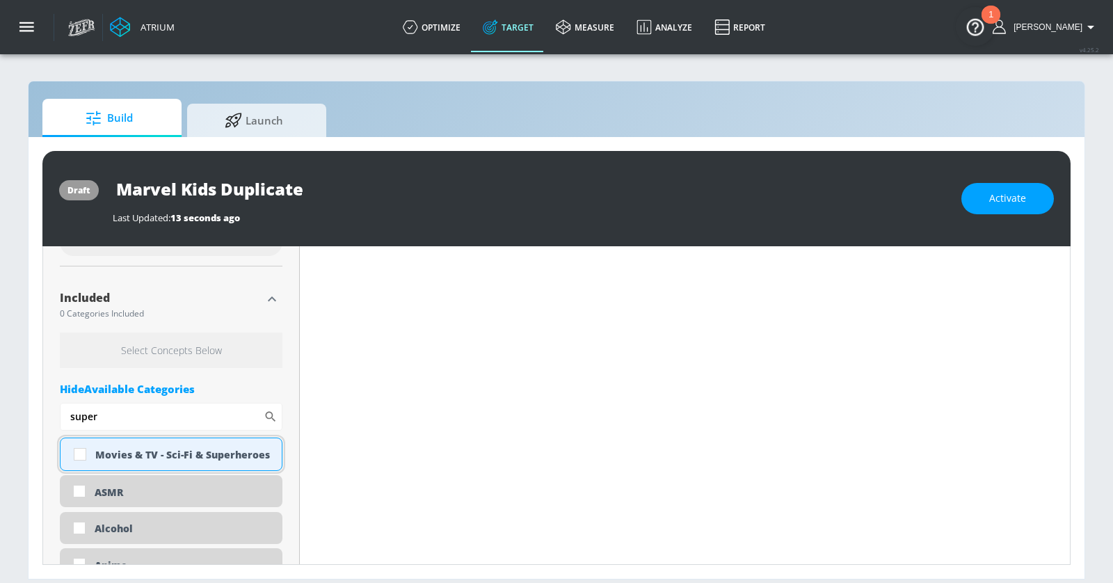
type input "super"
click at [82, 455] on input "checkbox" at bounding box center [79, 454] width 25 height 25
checkbox input "true"
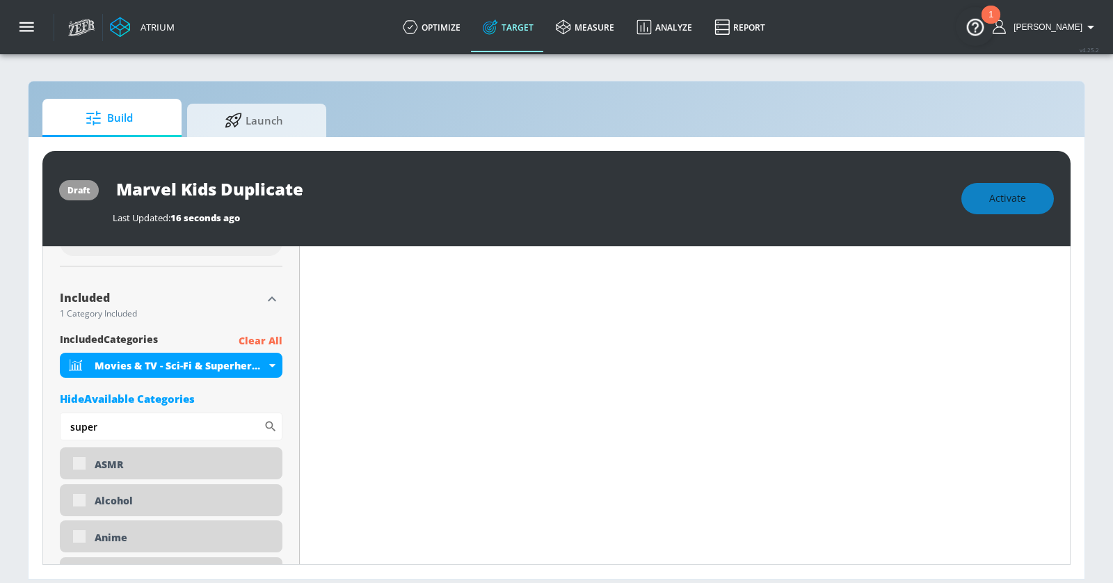
scroll to position [0, 0]
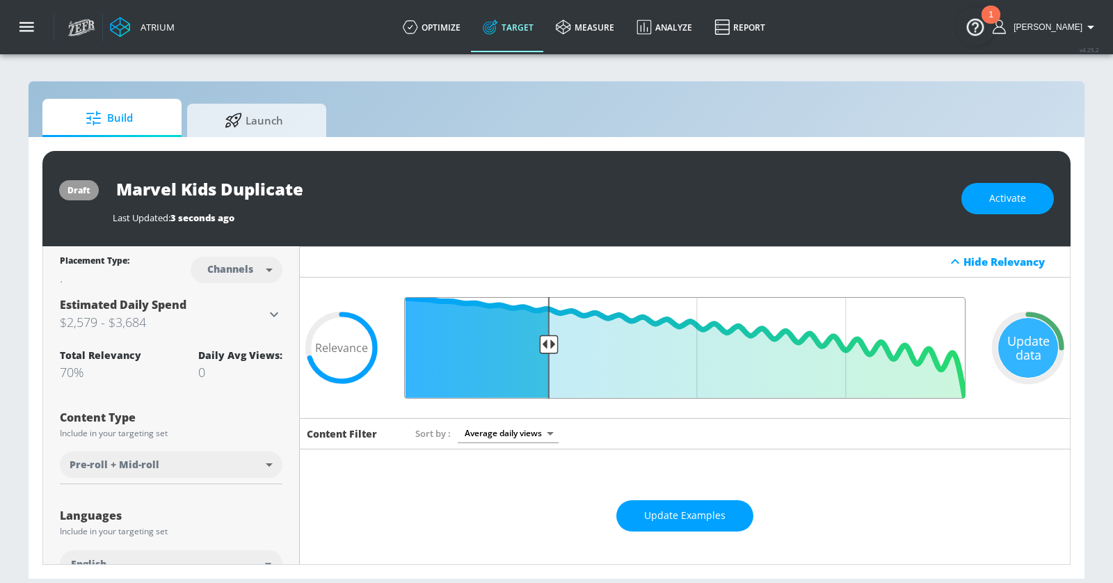
drag, startPoint x: 577, startPoint y: 341, endPoint x: 548, endPoint y: 339, distance: 29.2
click at [548, 339] on input "Final Threshold" at bounding box center [684, 348] width 575 height 102
click at [1002, 207] on button "Activate" at bounding box center [1007, 198] width 93 height 31
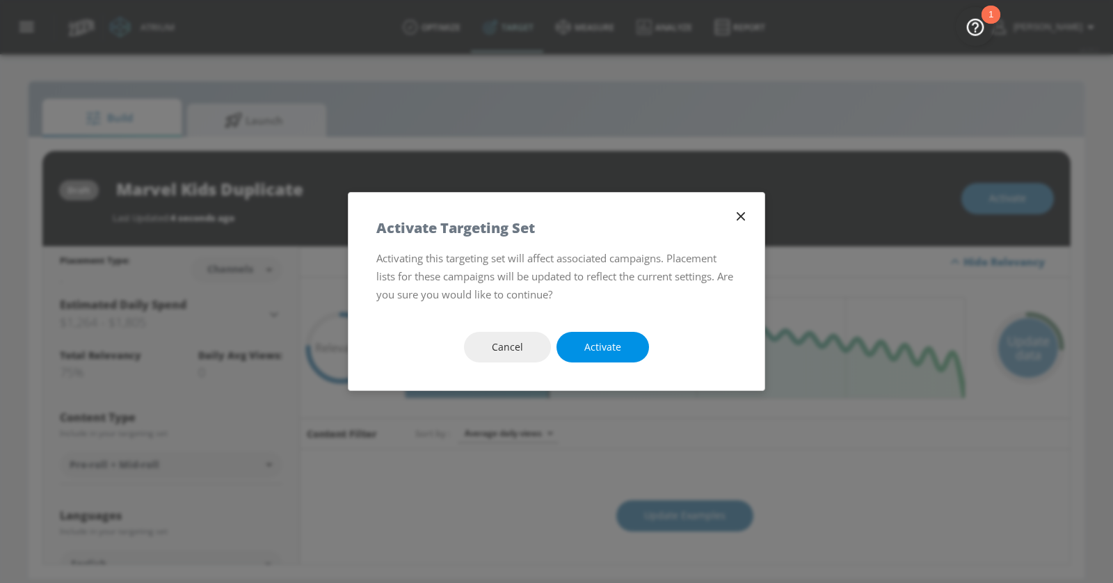
click at [621, 351] on button "Activate" at bounding box center [602, 347] width 93 height 31
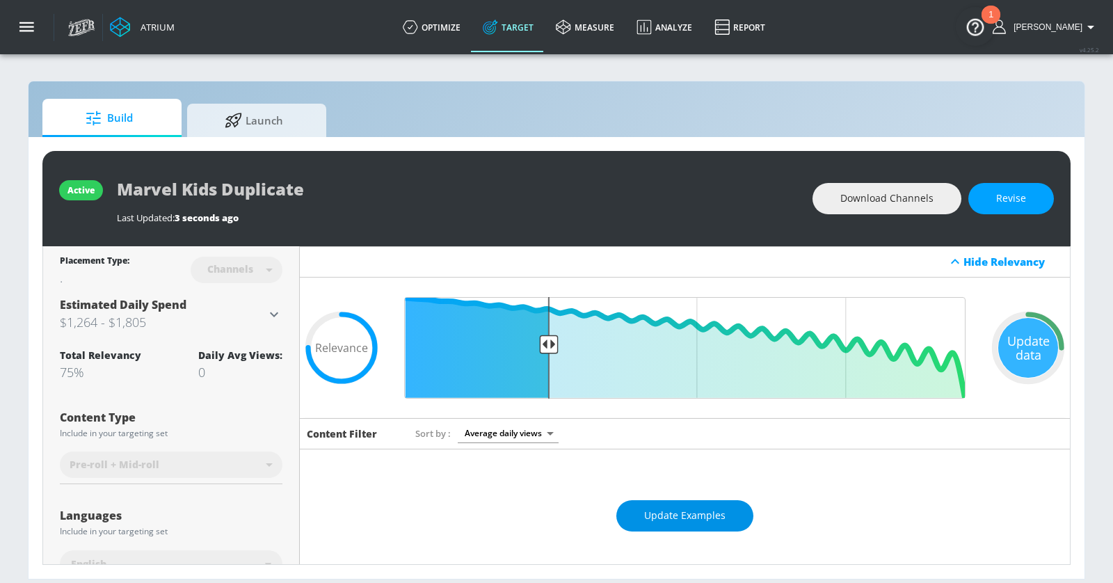
click at [703, 518] on span "Update Examples" at bounding box center [684, 515] width 81 height 17
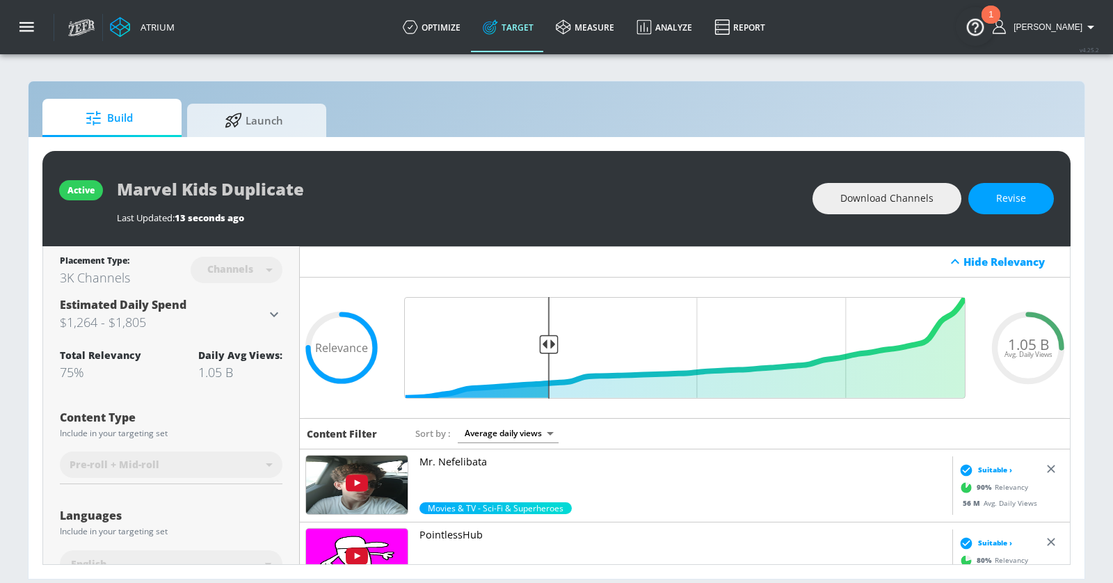
scroll to position [202, 0]
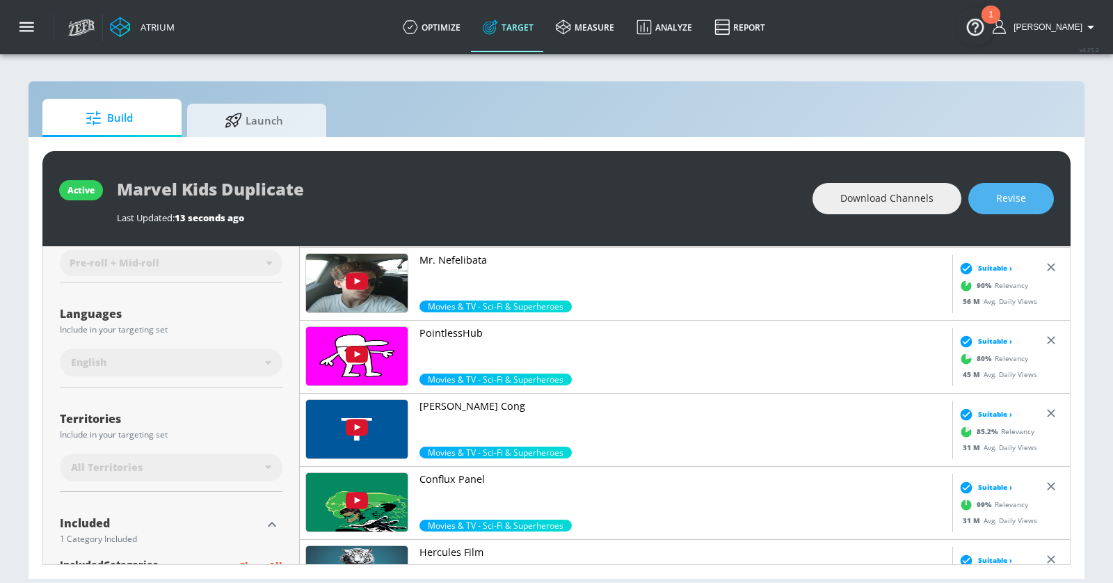
click at [1013, 201] on span "Revise" at bounding box center [1011, 198] width 30 height 17
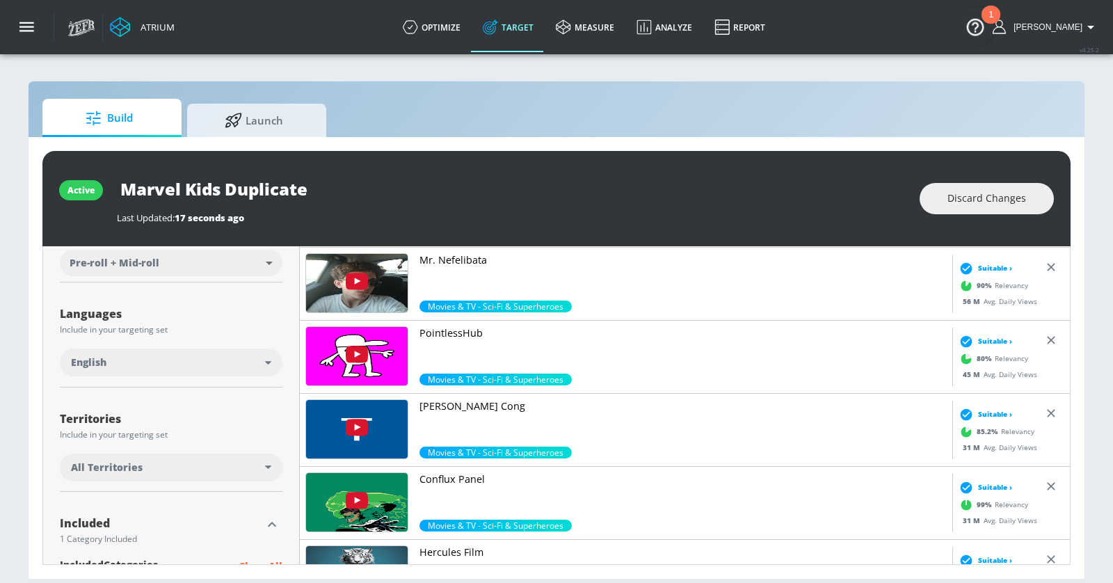
scroll to position [0, 0]
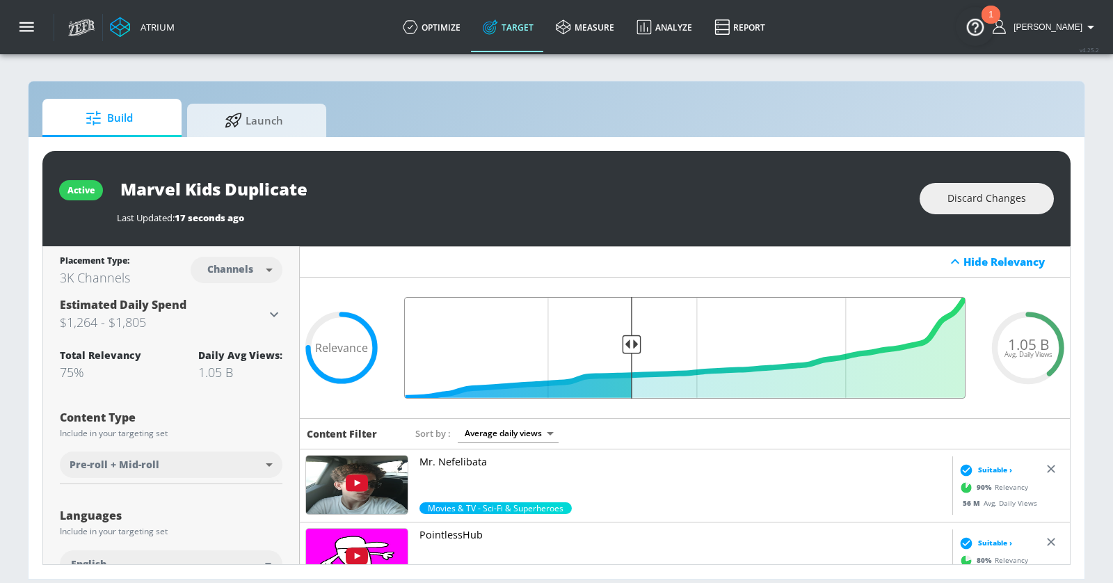
drag, startPoint x: 545, startPoint y: 344, endPoint x: 631, endPoint y: 344, distance: 85.6
type input "0.61"
click at [631, 344] on input "Final Threshold" at bounding box center [684, 348] width 575 height 102
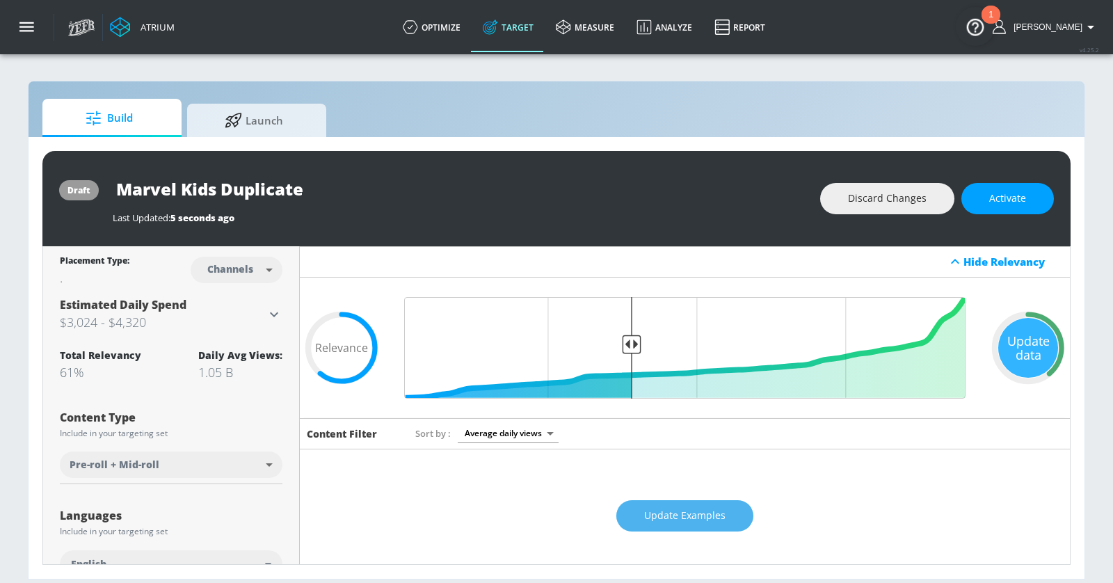
click at [710, 511] on span "Update Examples" at bounding box center [684, 515] width 81 height 17
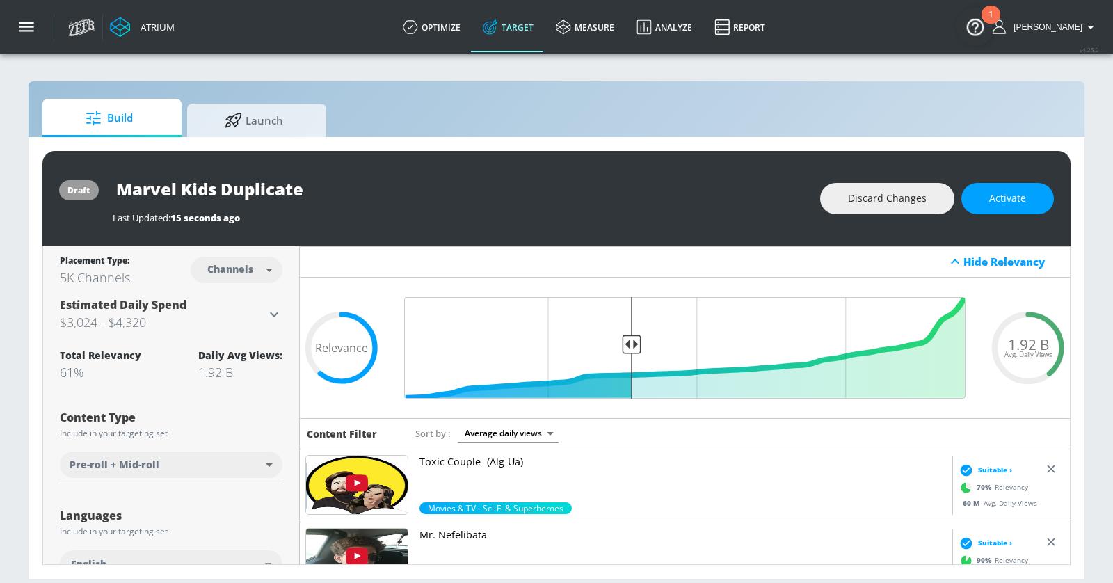
click at [501, 456] on p "Toxic Couple- (Alg-Ua)" at bounding box center [682, 462] width 527 height 14
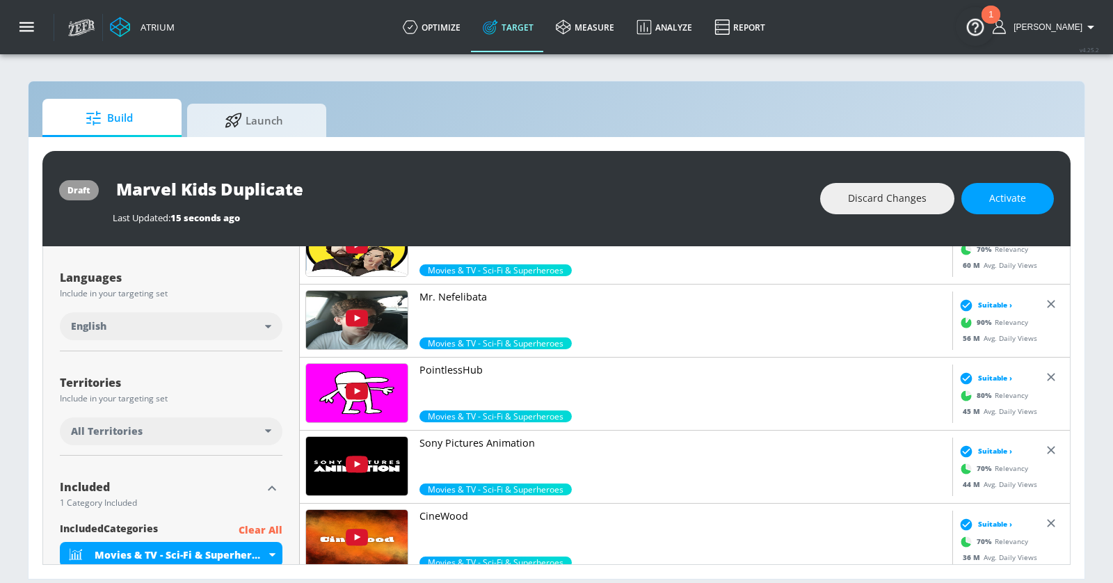
scroll to position [394, 0]
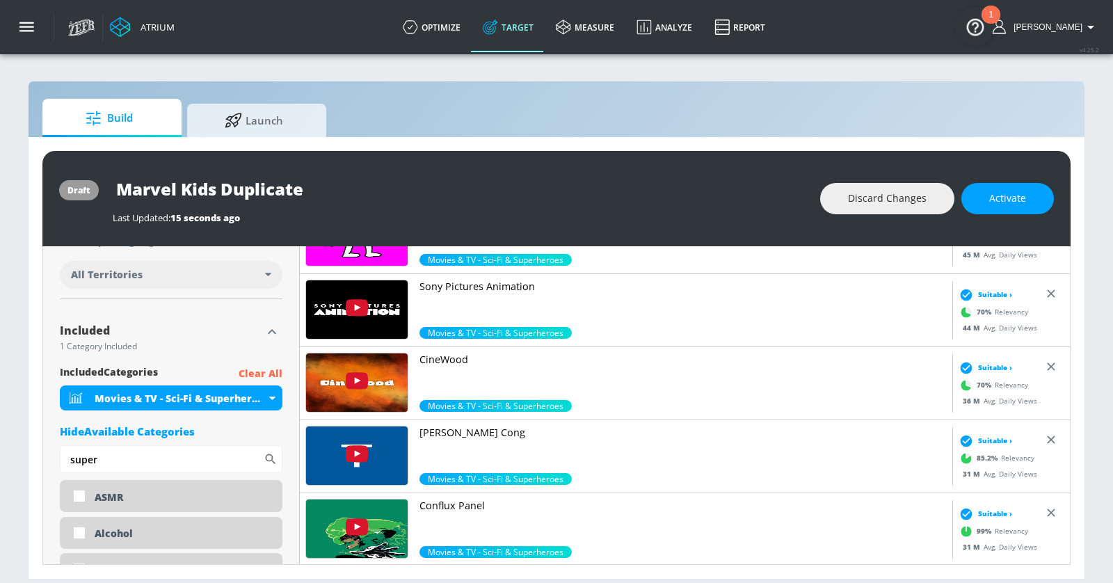
click at [485, 286] on p "Sony Pictures Animation" at bounding box center [682, 287] width 527 height 14
click at [31, 17] on button "button" at bounding box center [27, 27] width 54 height 54
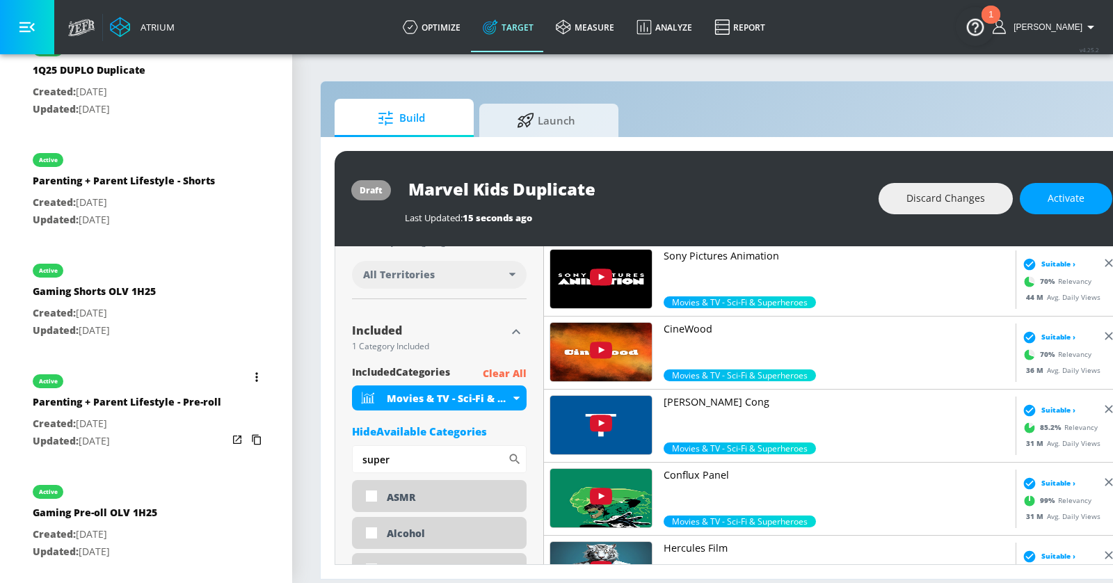
scroll to position [774, 0]
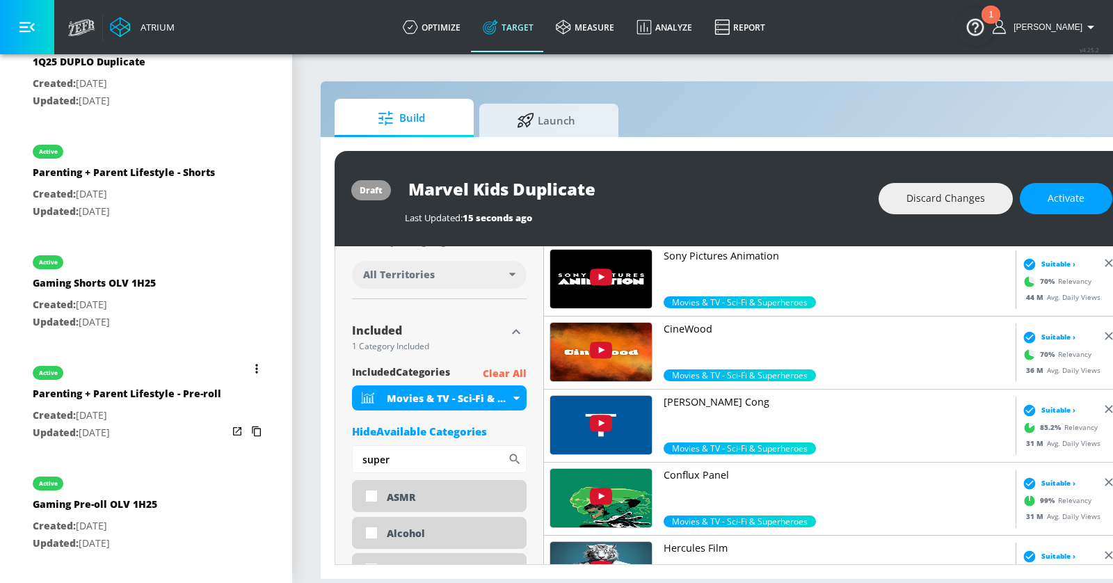
click at [177, 408] on p "Created: [DATE]" at bounding box center [127, 415] width 189 height 17
type input "Parenting + Parent Lifestyle - Pre-roll"
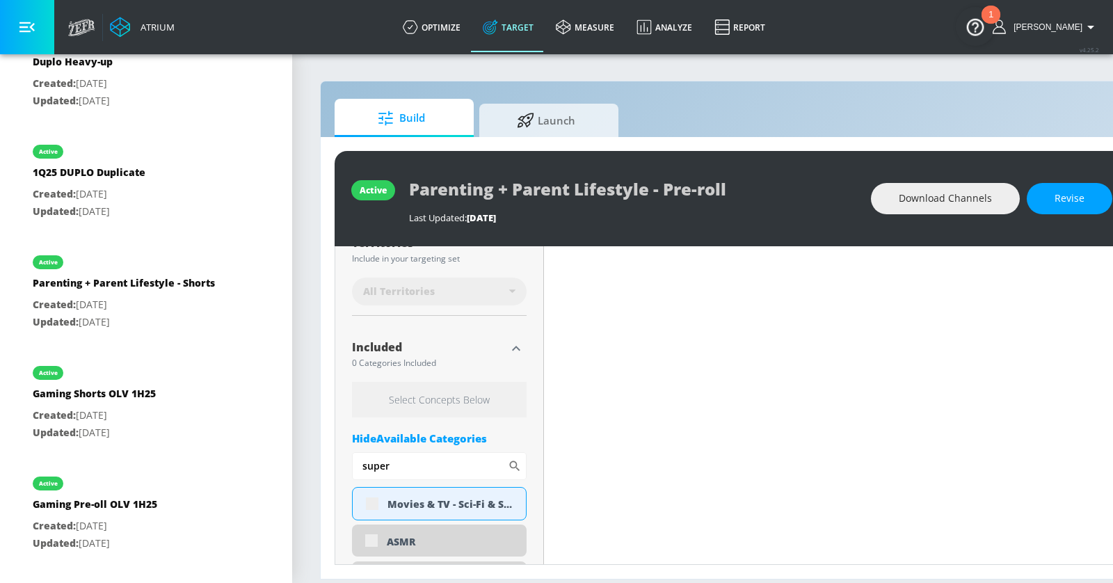
scroll to position [410, 0]
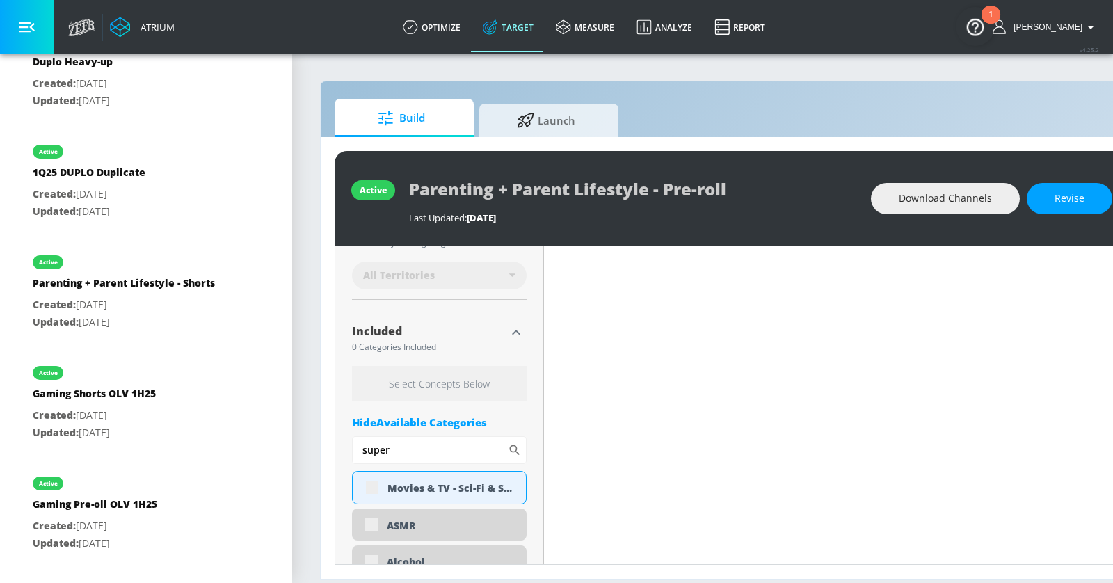
click at [33, 26] on icon "button" at bounding box center [26, 26] width 15 height 15
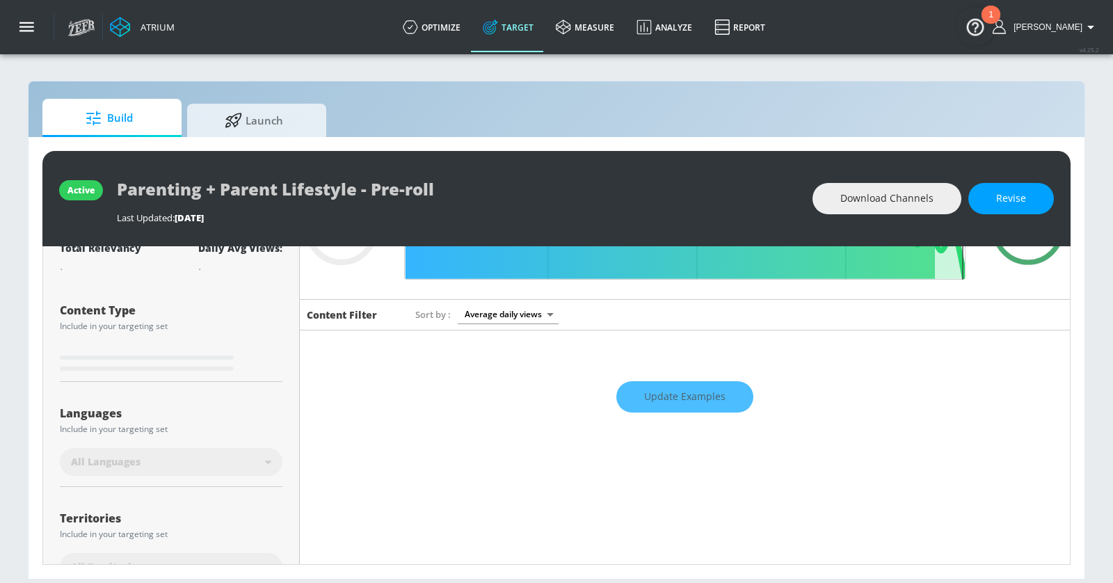
scroll to position [0, 0]
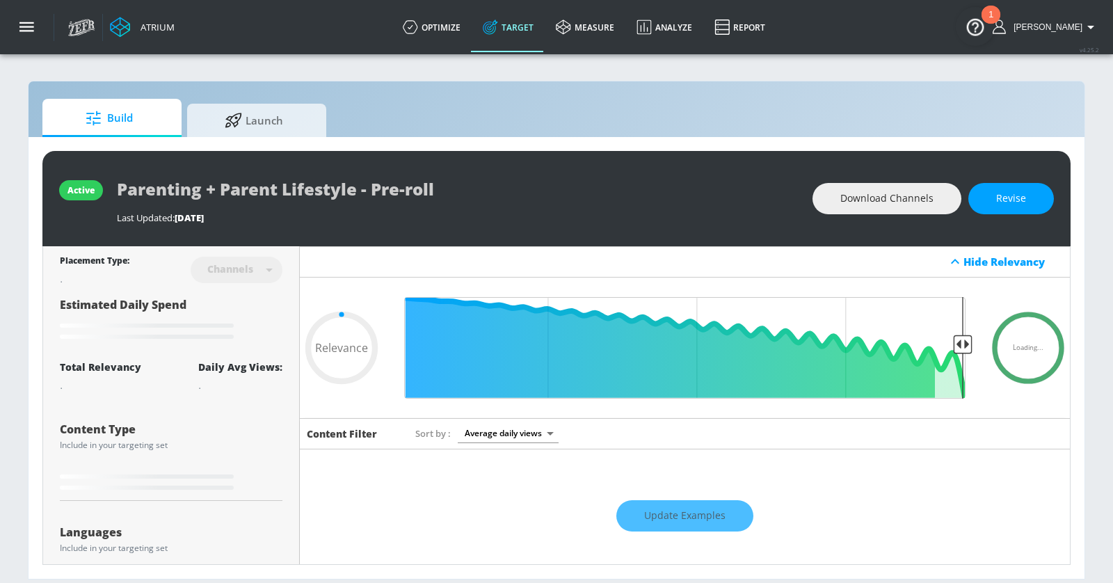
type input "0.75"
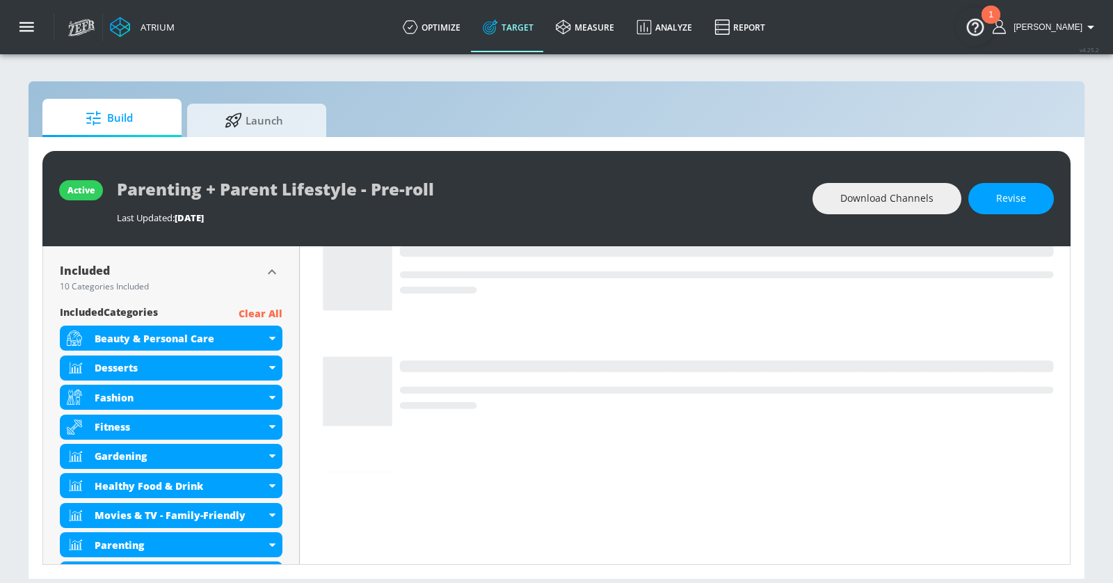
scroll to position [575, 0]
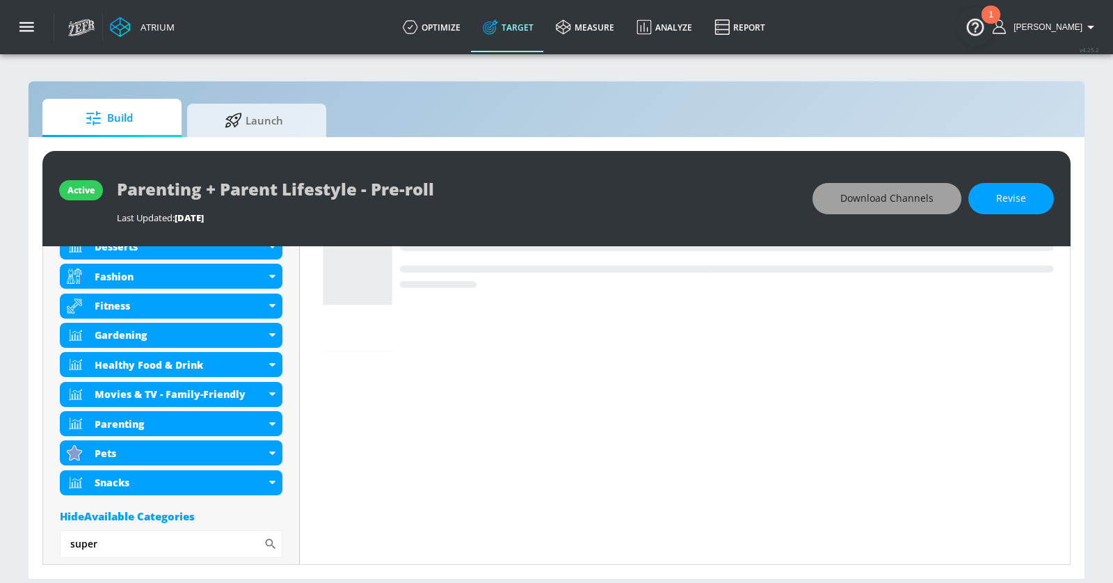
click at [897, 210] on button "Download Channels" at bounding box center [886, 198] width 149 height 31
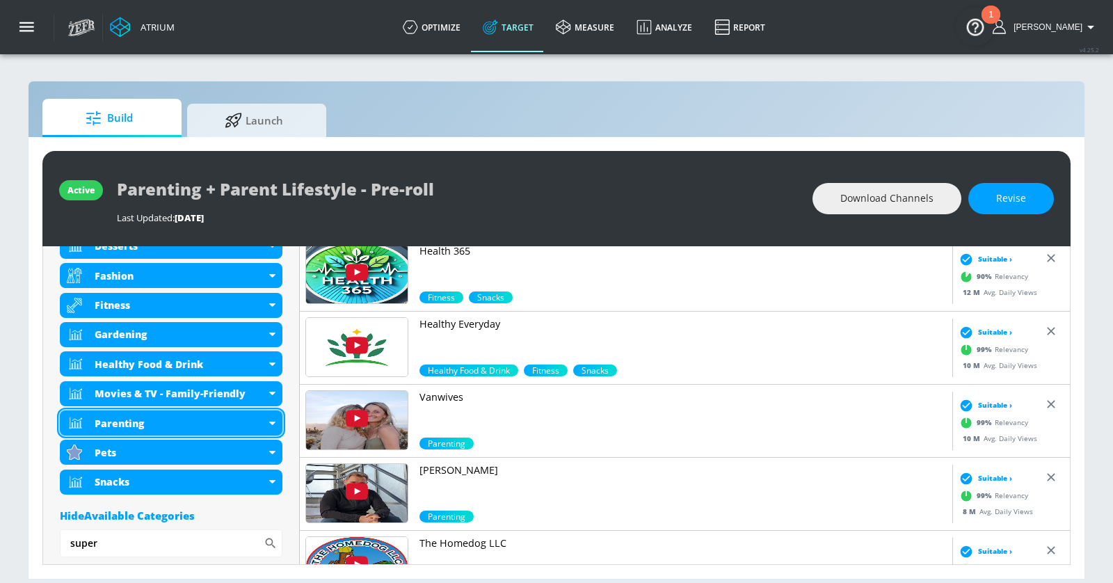
scroll to position [668, 0]
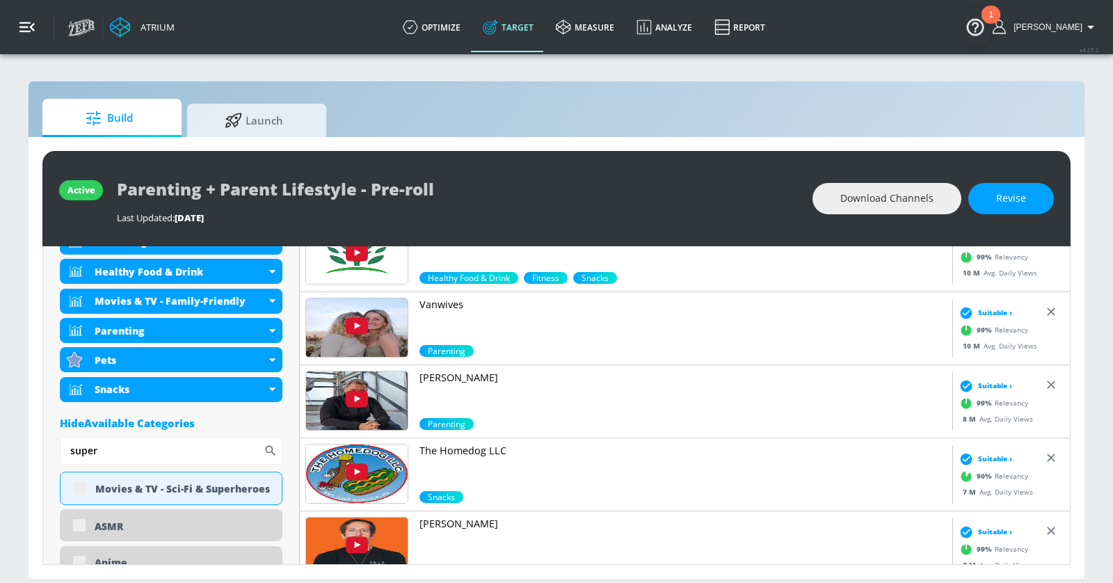
click at [33, 26] on icon "button" at bounding box center [26, 26] width 15 height 15
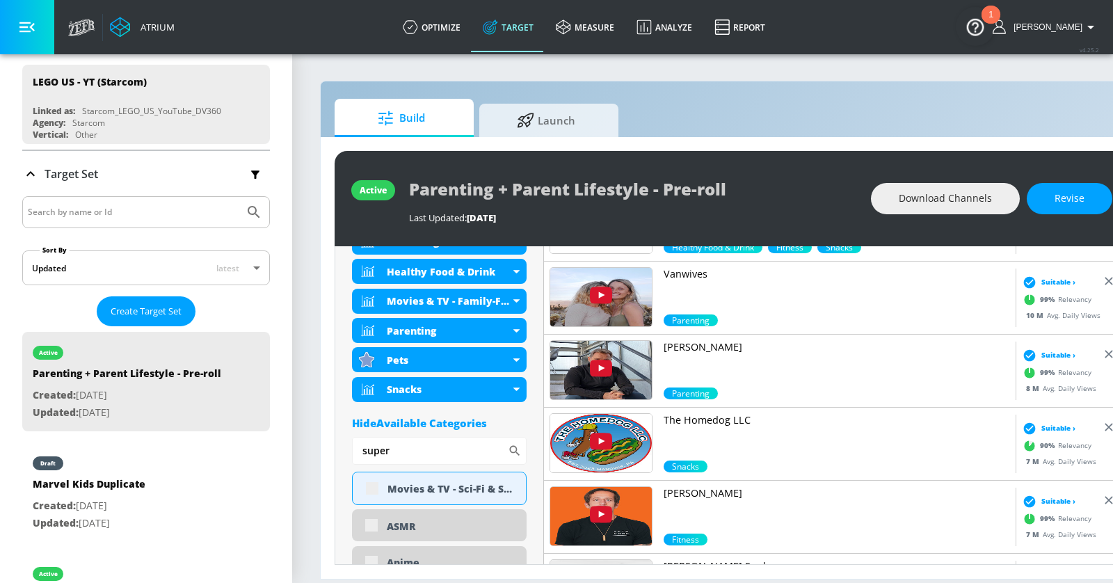
scroll to position [191, 0]
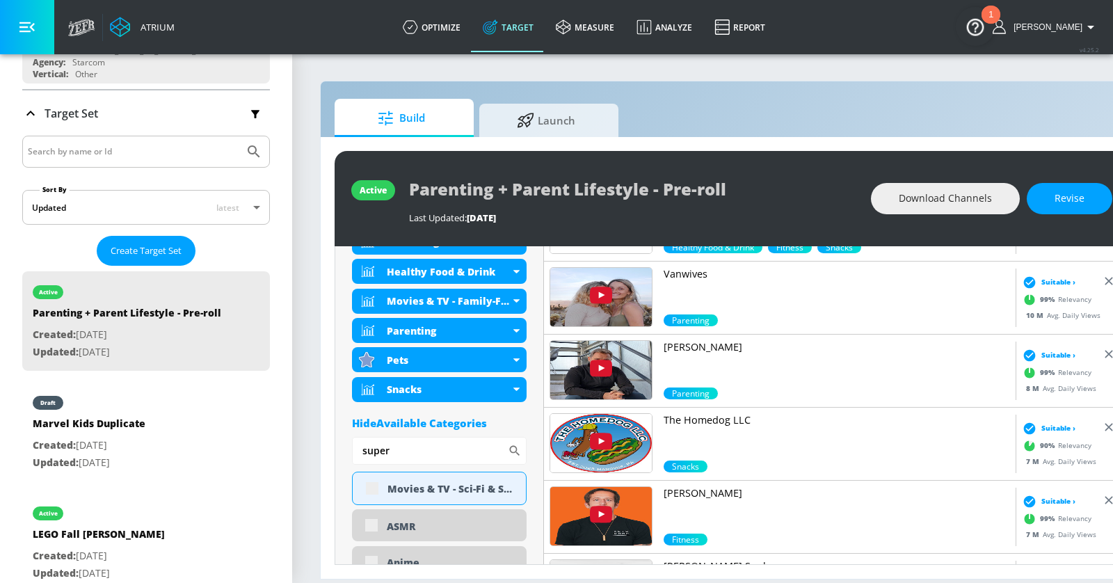
click at [173, 545] on div "active LEGO Fall Tom Holland Created: Sep. 11, 2025 Updated: Sep. 11, 2025" at bounding box center [146, 541] width 248 height 99
type input "LEGO Fall [PERSON_NAME]"
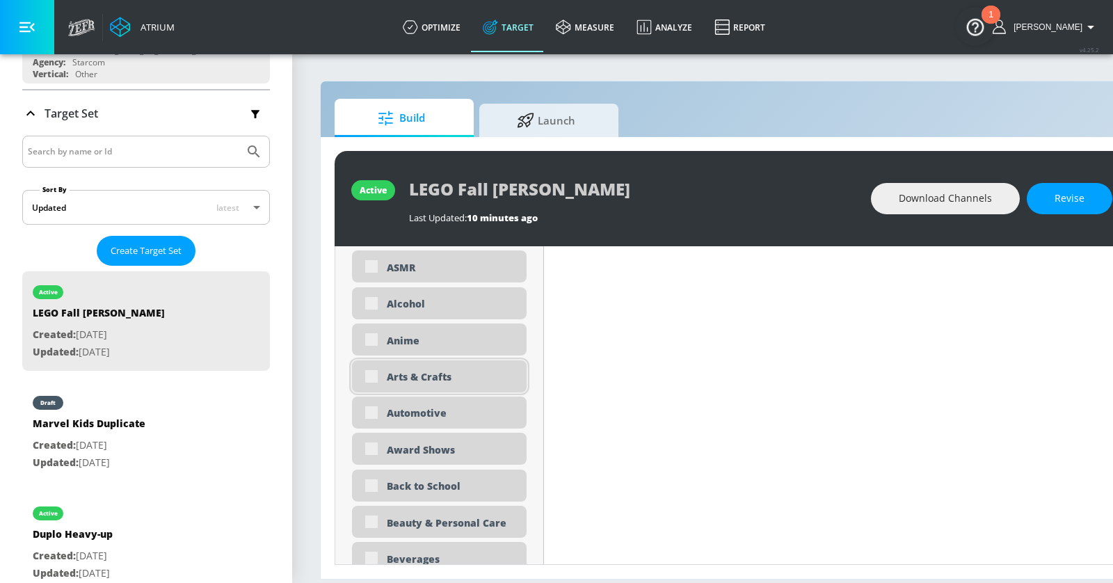
scroll to position [684, 0]
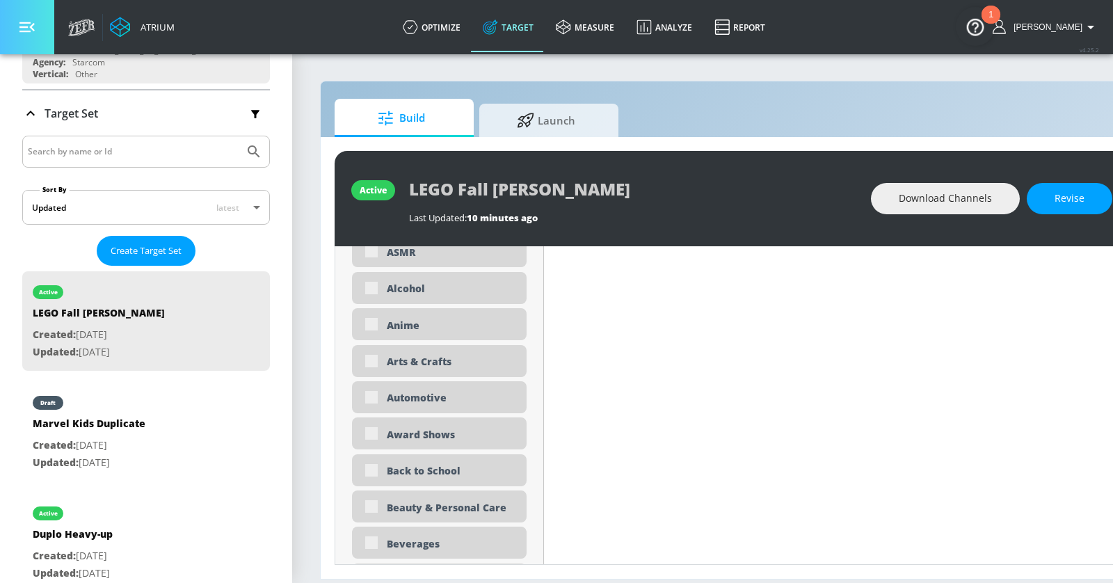
click at [38, 33] on button "button" at bounding box center [27, 27] width 54 height 54
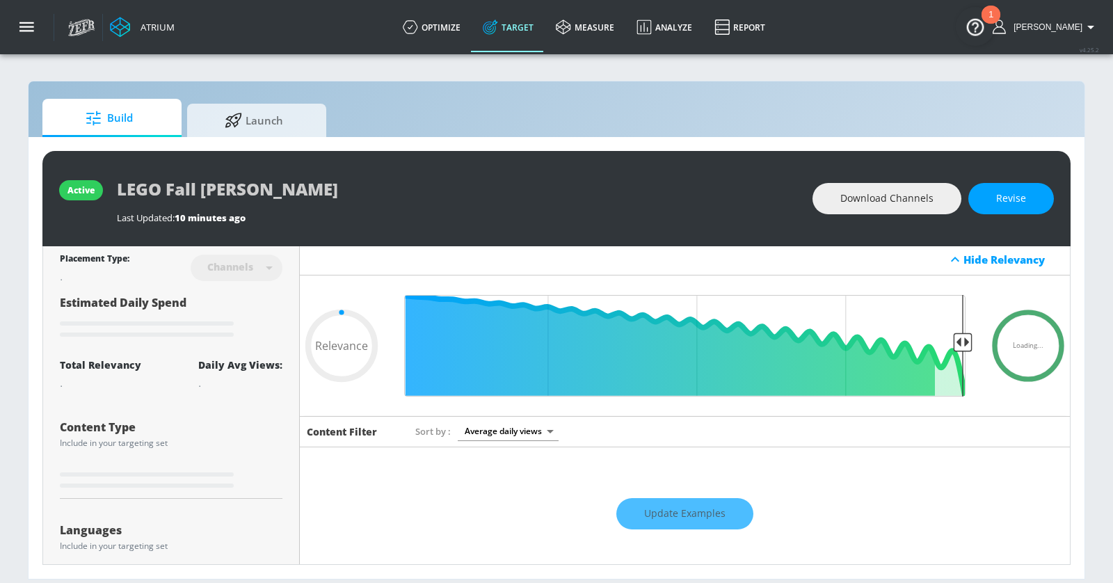
scroll to position [0, 0]
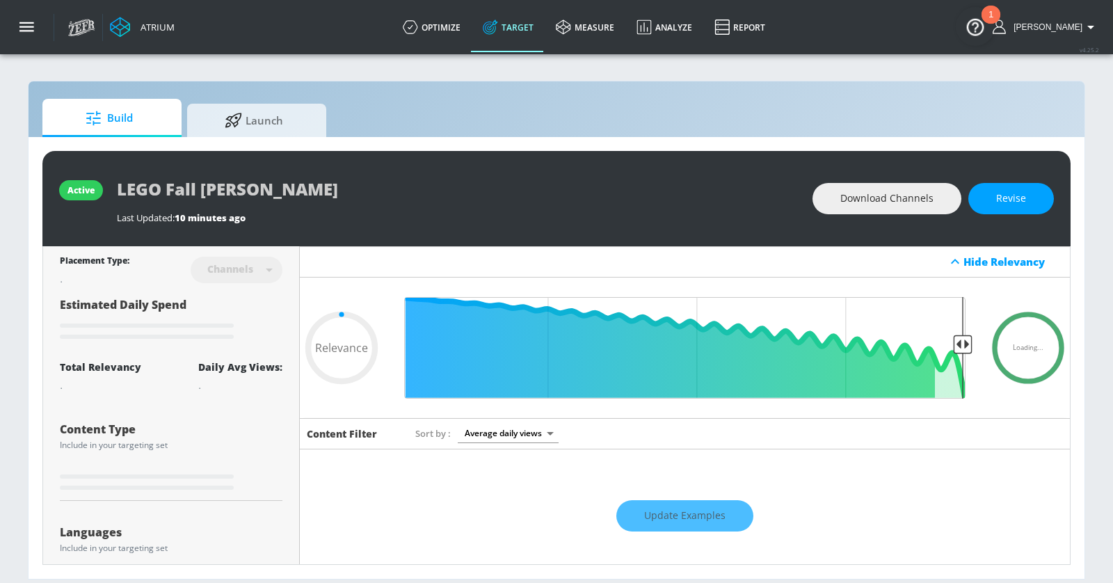
type input "0.66"
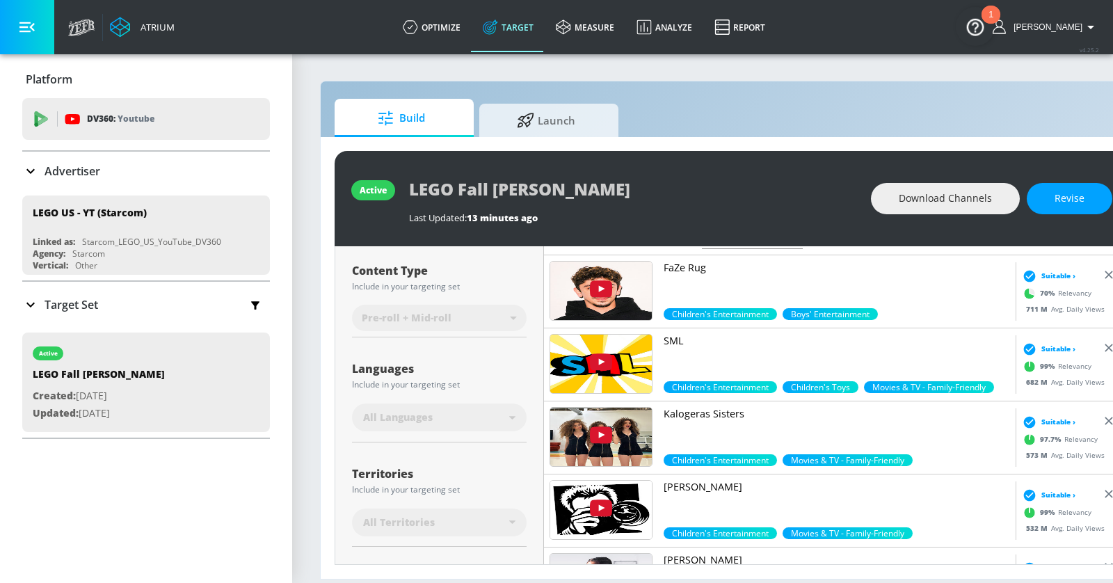
scroll to position [191, 0]
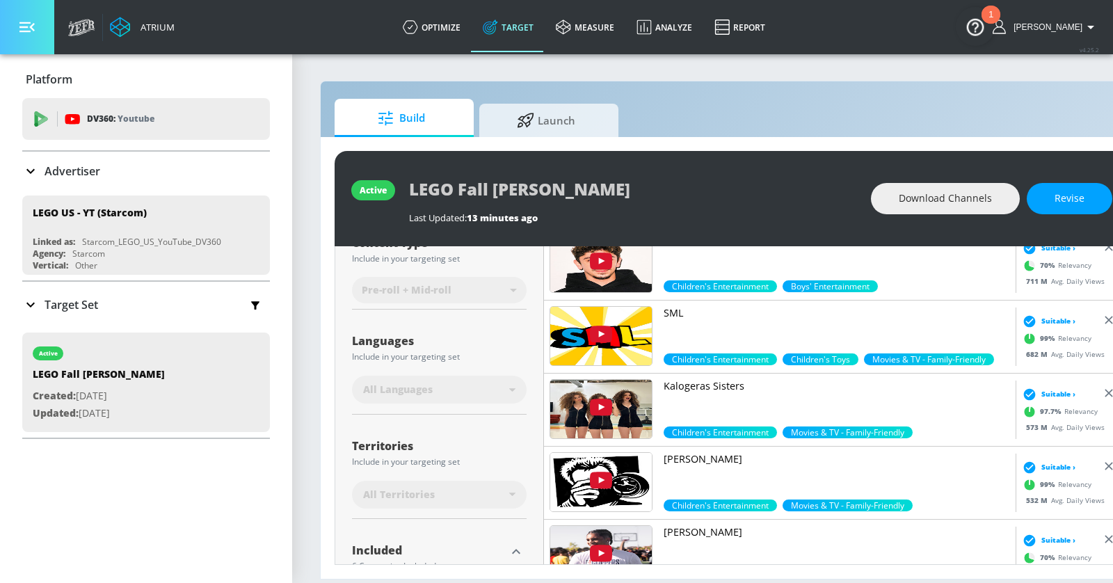
click at [38, 32] on button "button" at bounding box center [27, 27] width 54 height 54
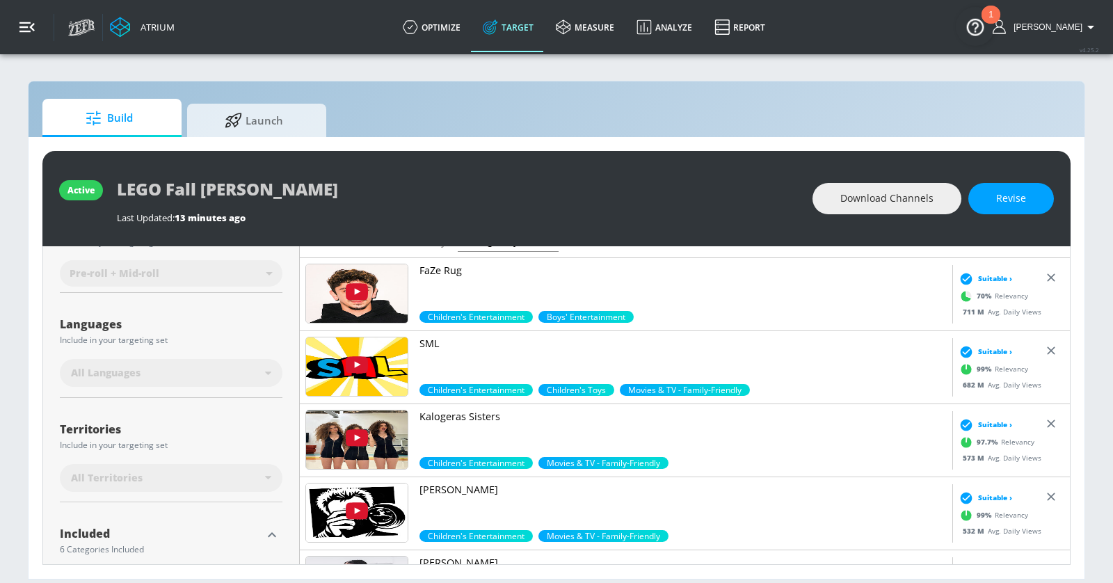
scroll to position [175, 0]
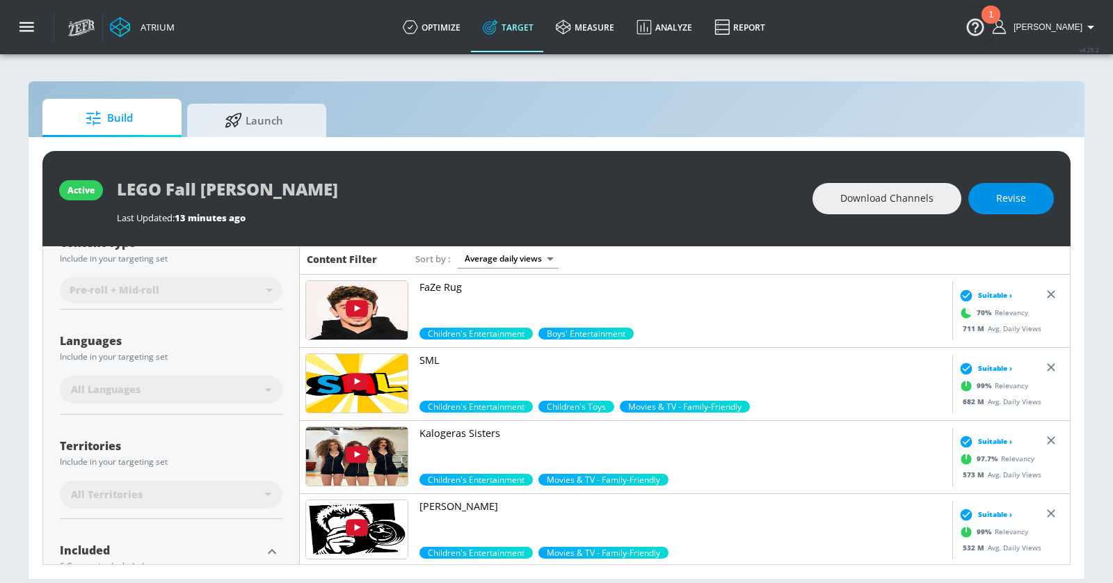
click at [1028, 204] on button "Revise" at bounding box center [1011, 198] width 86 height 31
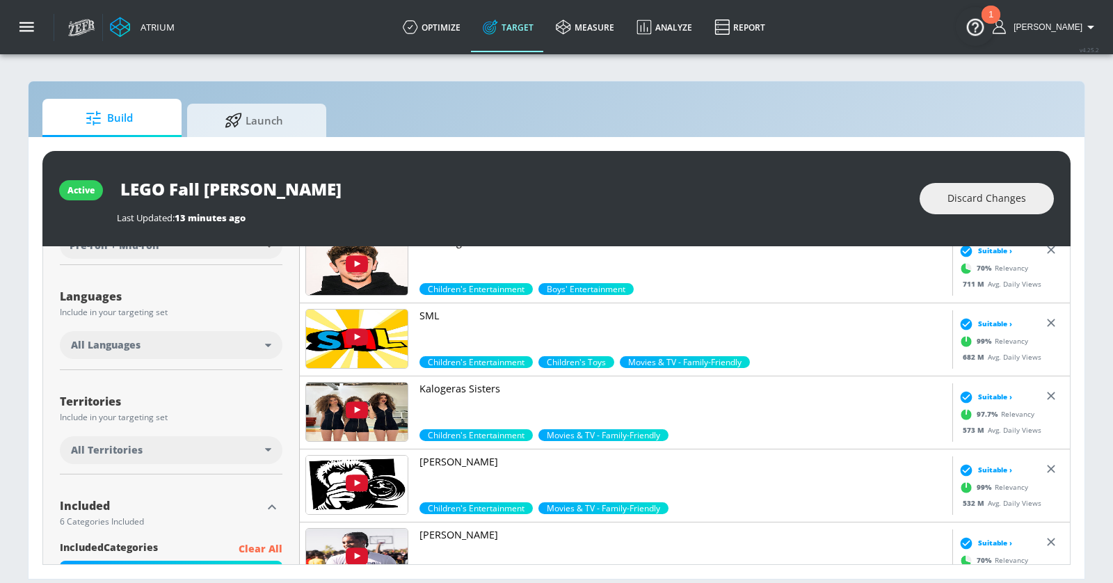
scroll to position [225, 0]
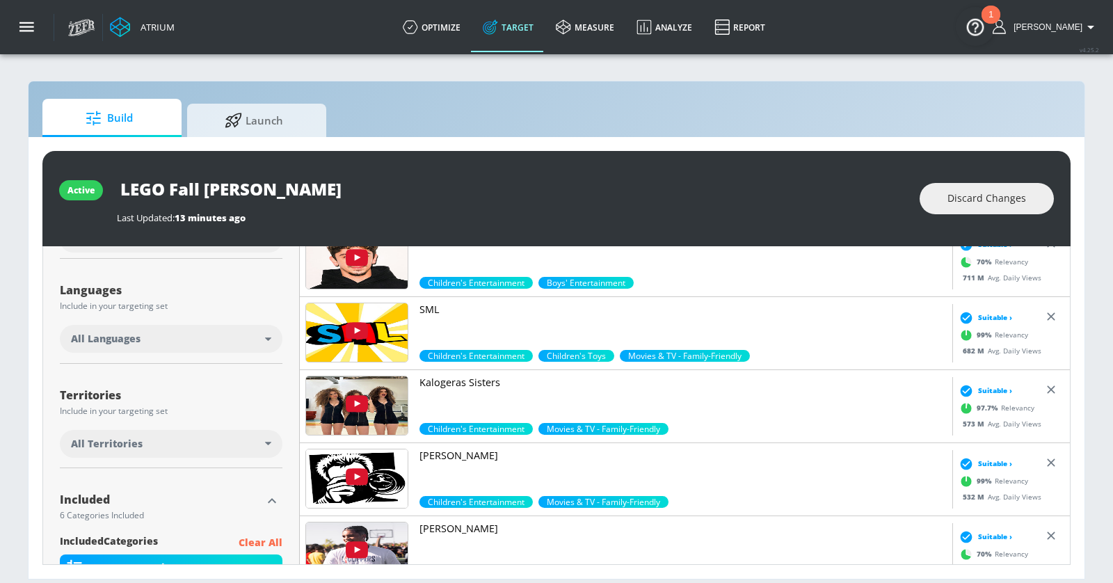
click at [198, 335] on div "All Languages" at bounding box center [168, 339] width 194 height 14
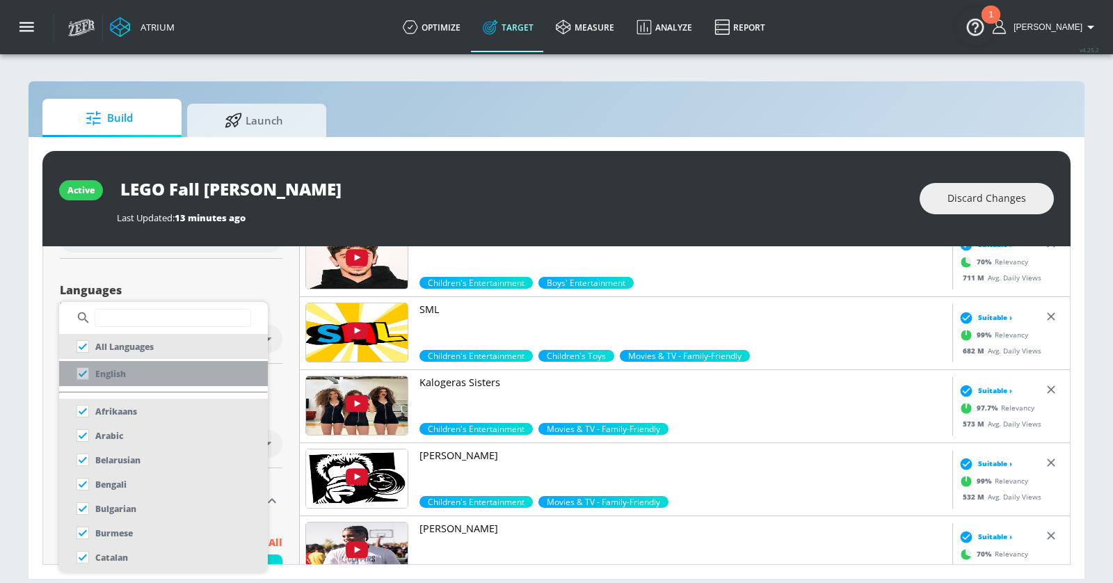
click at [150, 374] on li "English" at bounding box center [163, 373] width 209 height 25
checkbox input "false"
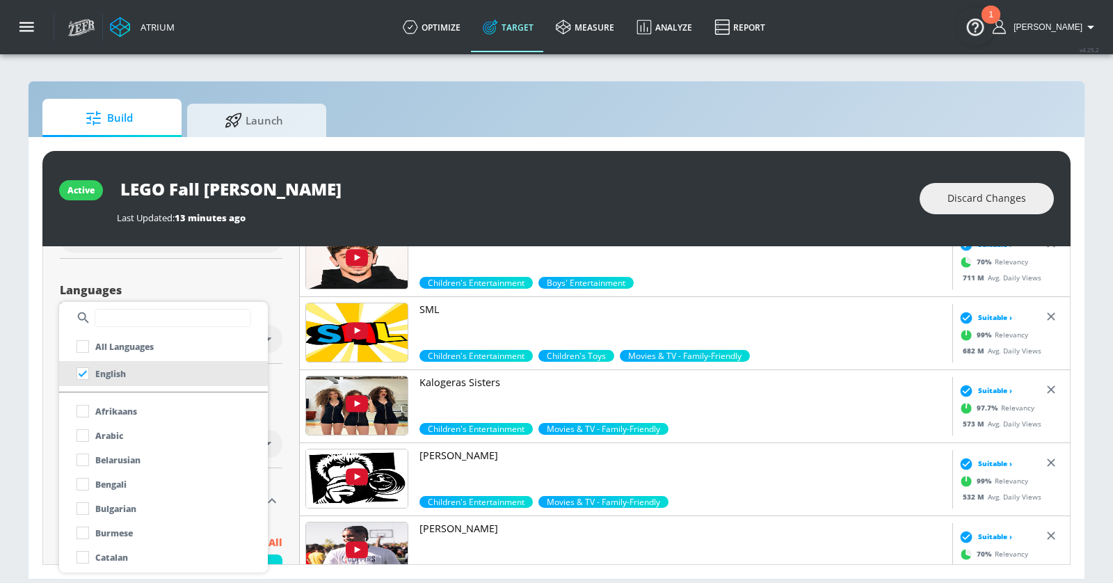
click at [225, 287] on div at bounding box center [556, 291] width 1113 height 583
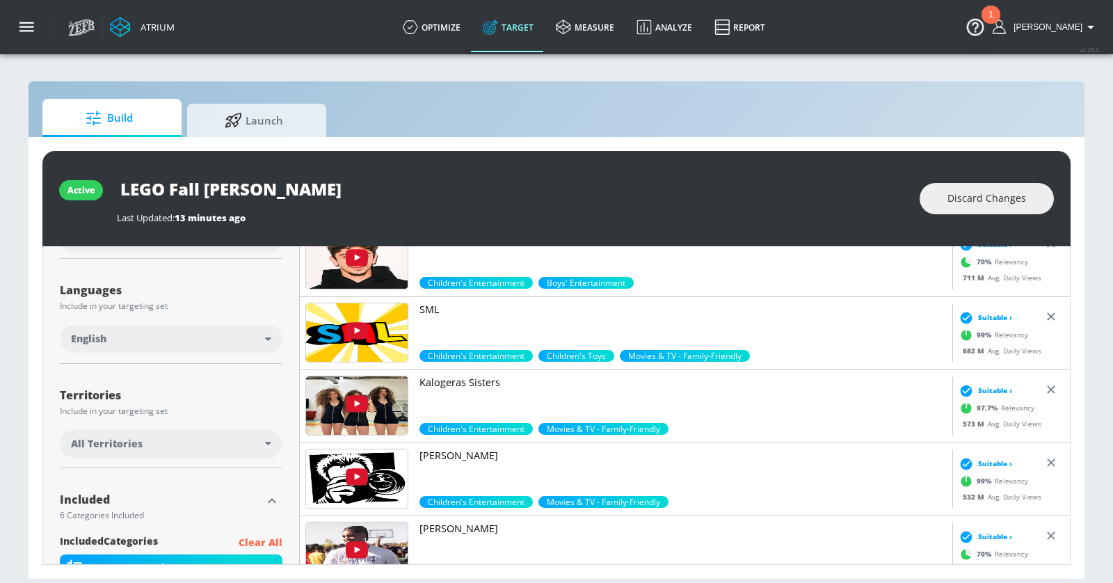
scroll to position [237, 0]
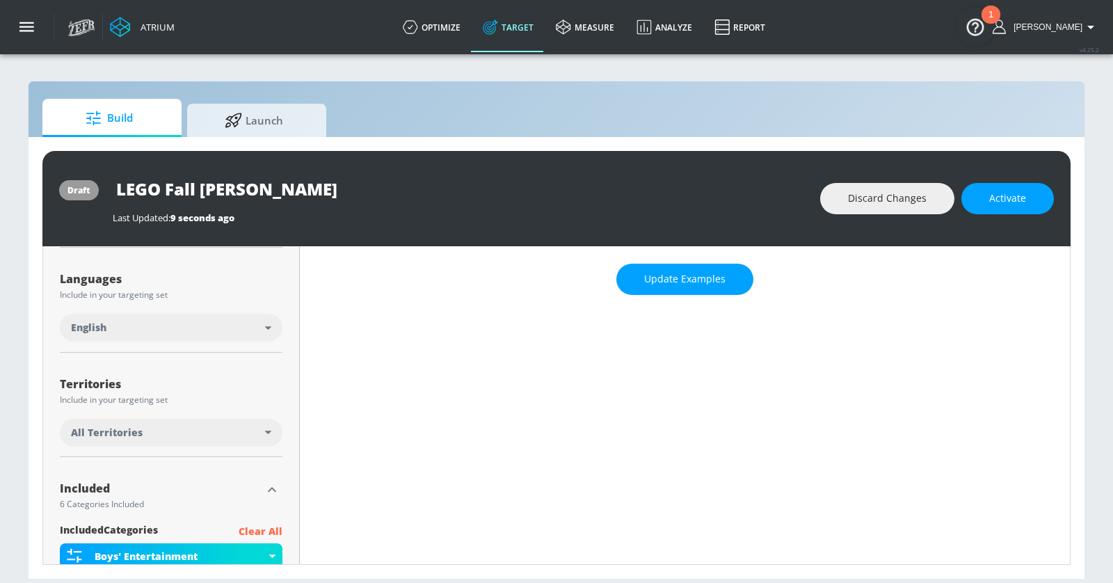
scroll to position [225, 0]
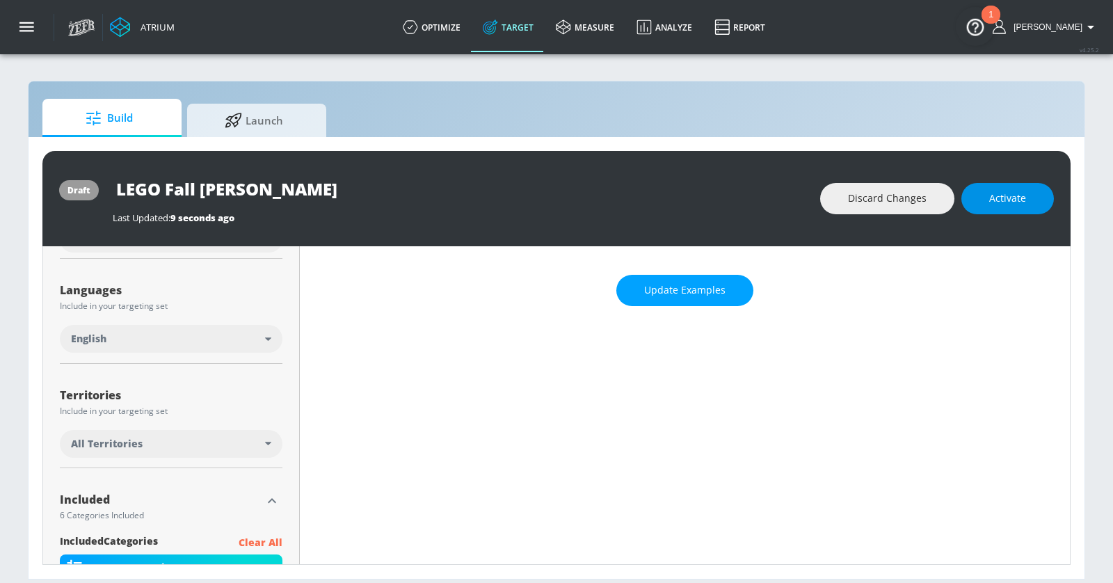
click at [1004, 205] on span "Activate" at bounding box center [1007, 198] width 37 height 17
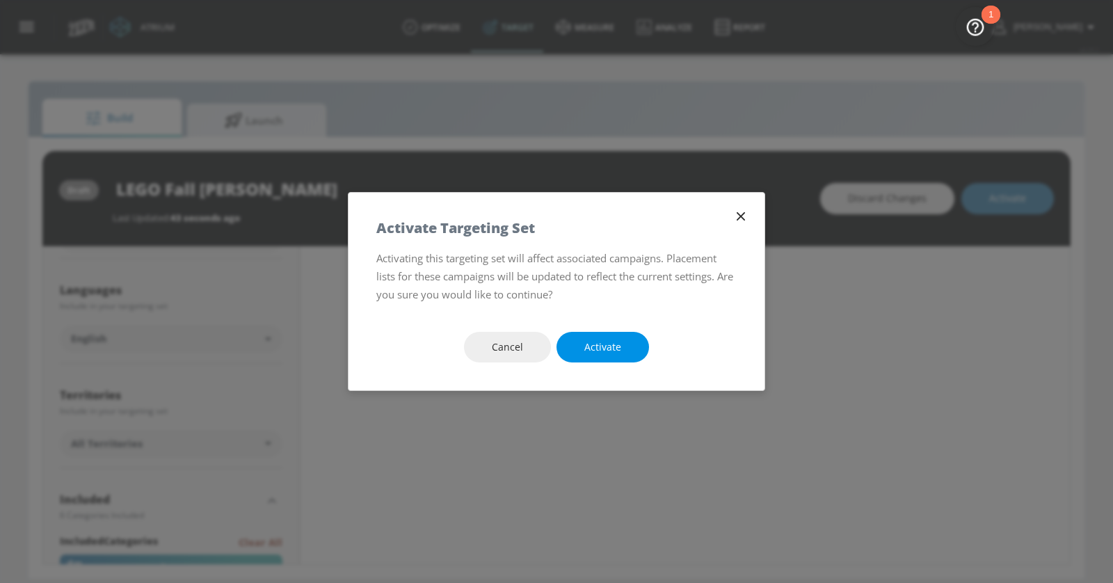
click at [629, 353] on button "Activate" at bounding box center [602, 347] width 93 height 31
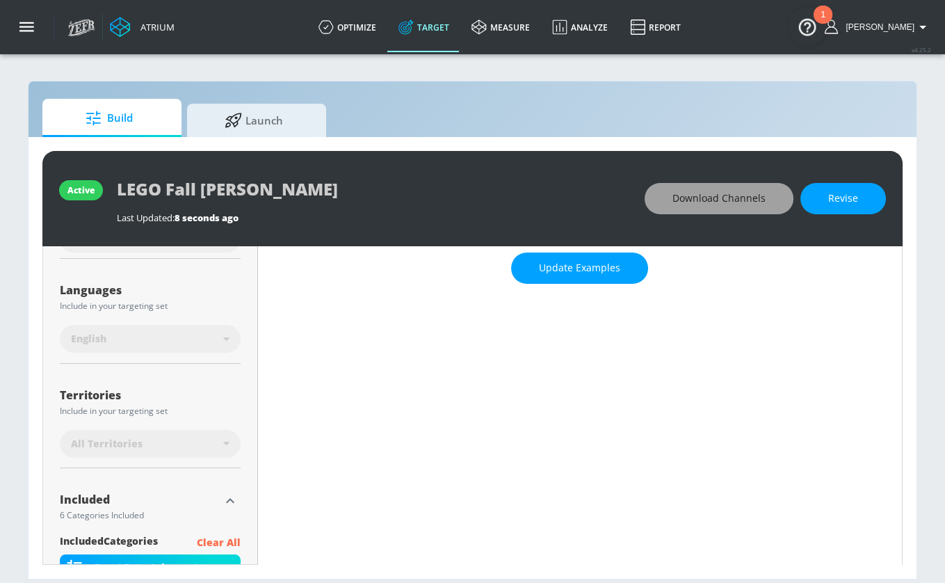
click at [705, 190] on span "Download Channels" at bounding box center [719, 198] width 93 height 17
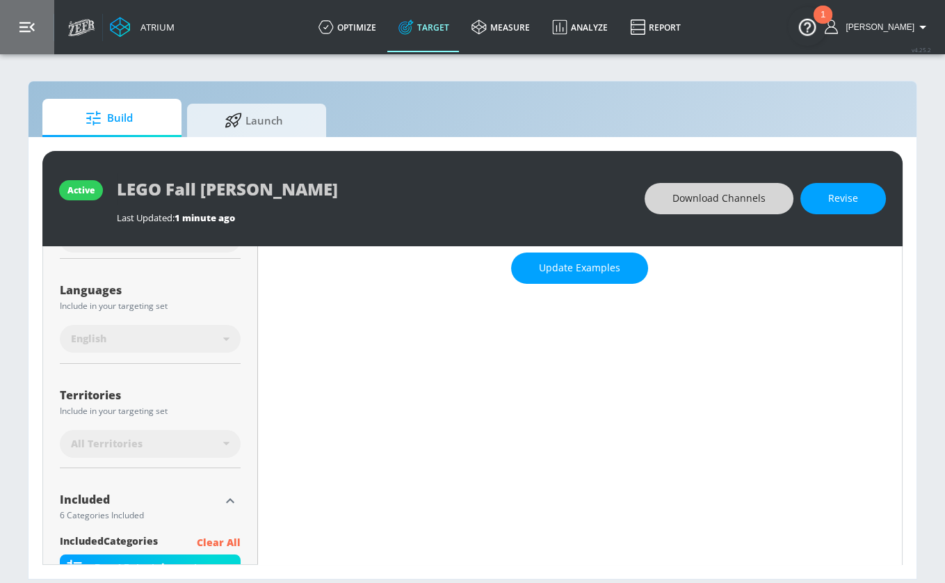
click at [28, 19] on icon "button" at bounding box center [26, 26] width 15 height 15
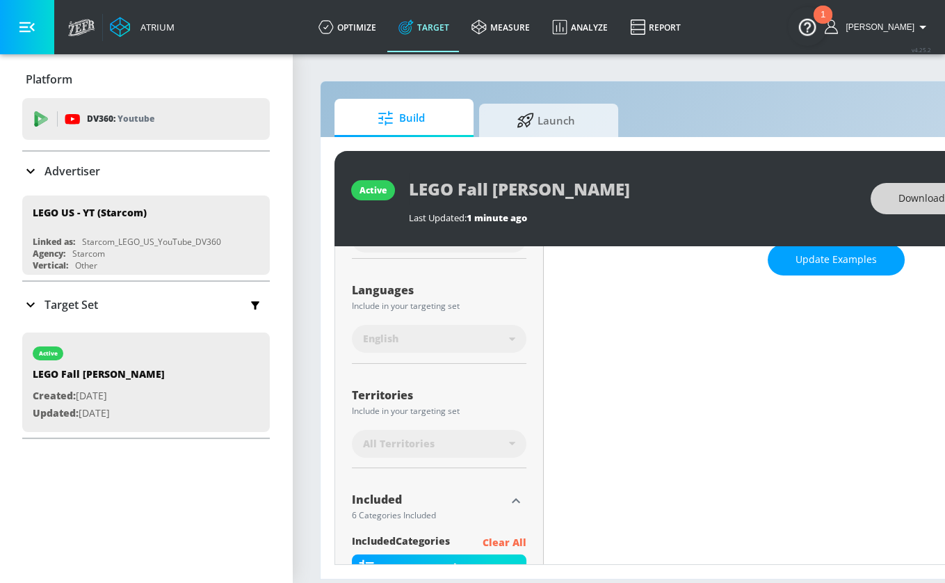
click at [61, 301] on p "Target Set" at bounding box center [72, 304] width 54 height 15
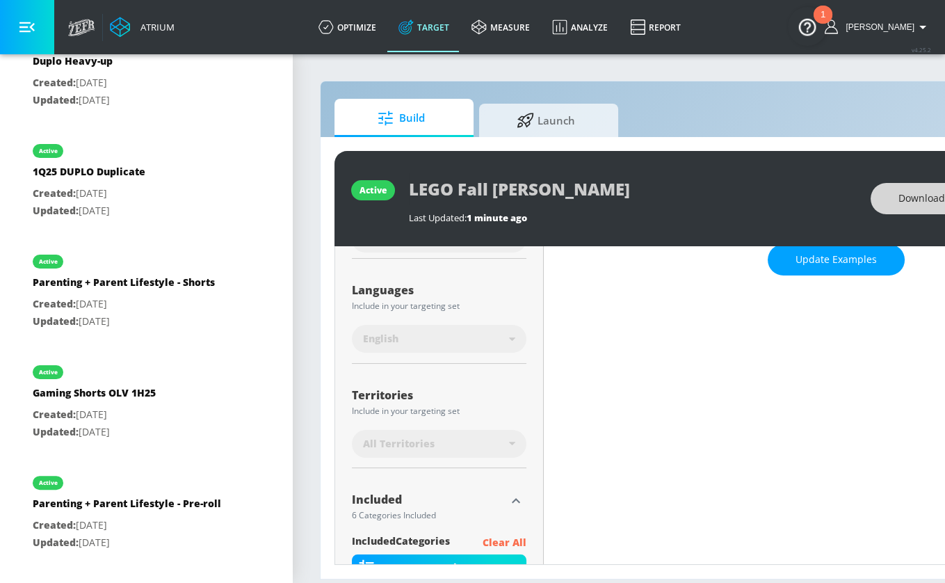
scroll to position [692, 0]
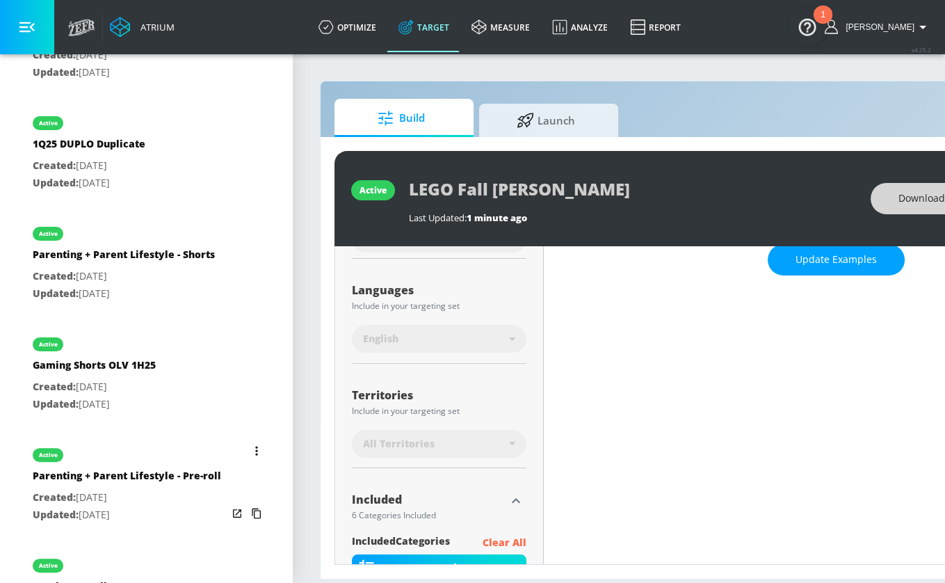
click at [168, 493] on p "Created: [DATE]" at bounding box center [127, 497] width 189 height 17
type input "Parenting + Parent Lifestyle - Pre-roll"
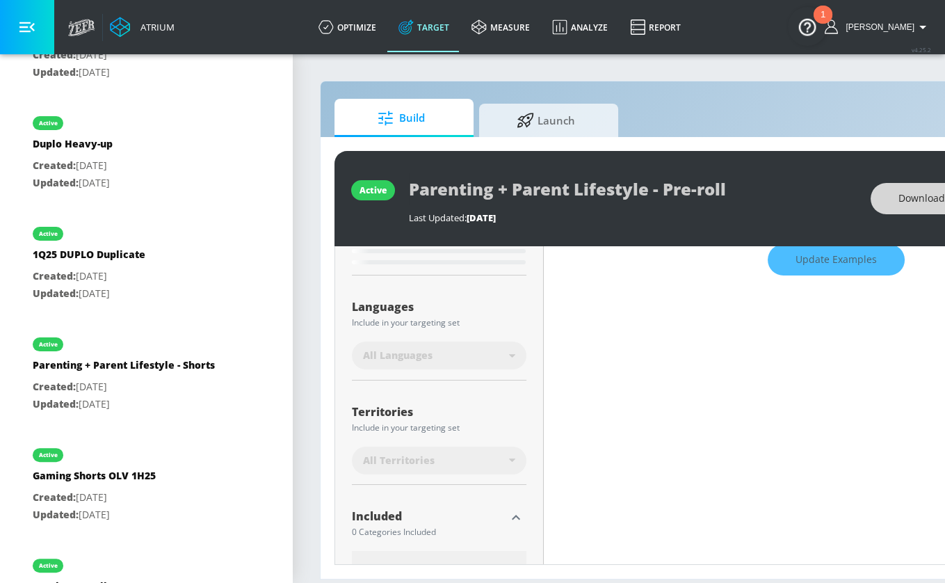
scroll to position [237, 0]
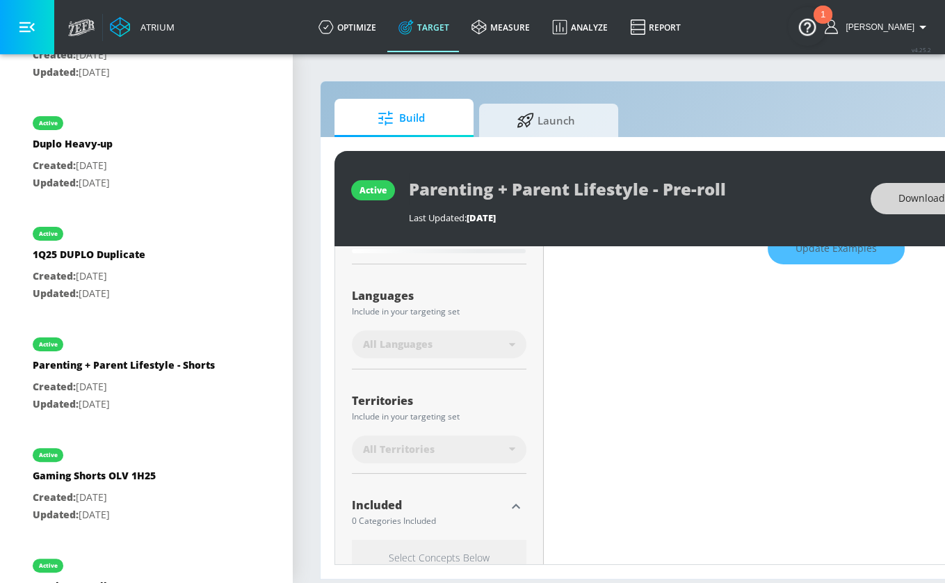
type input "0.75"
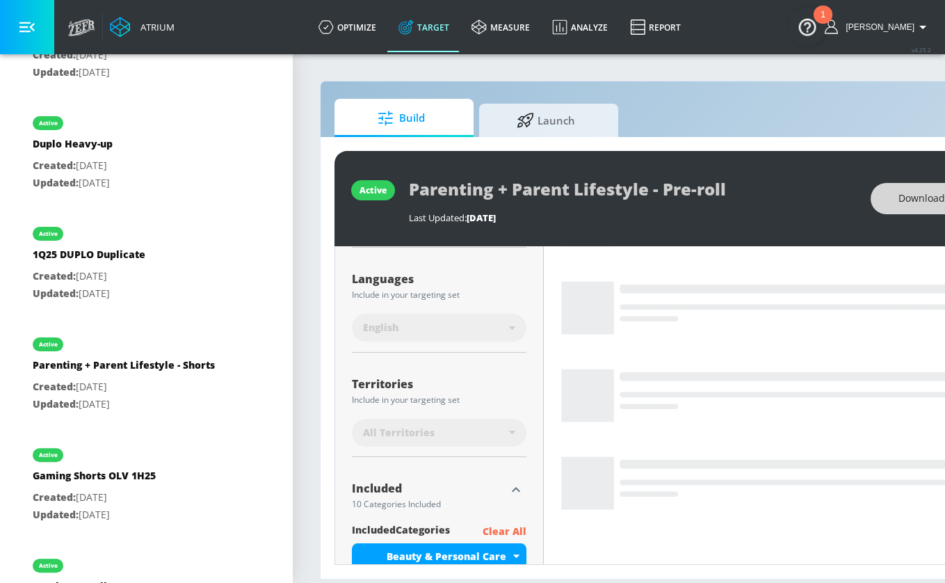
scroll to position [225, 0]
